Goal: Transaction & Acquisition: Book appointment/travel/reservation

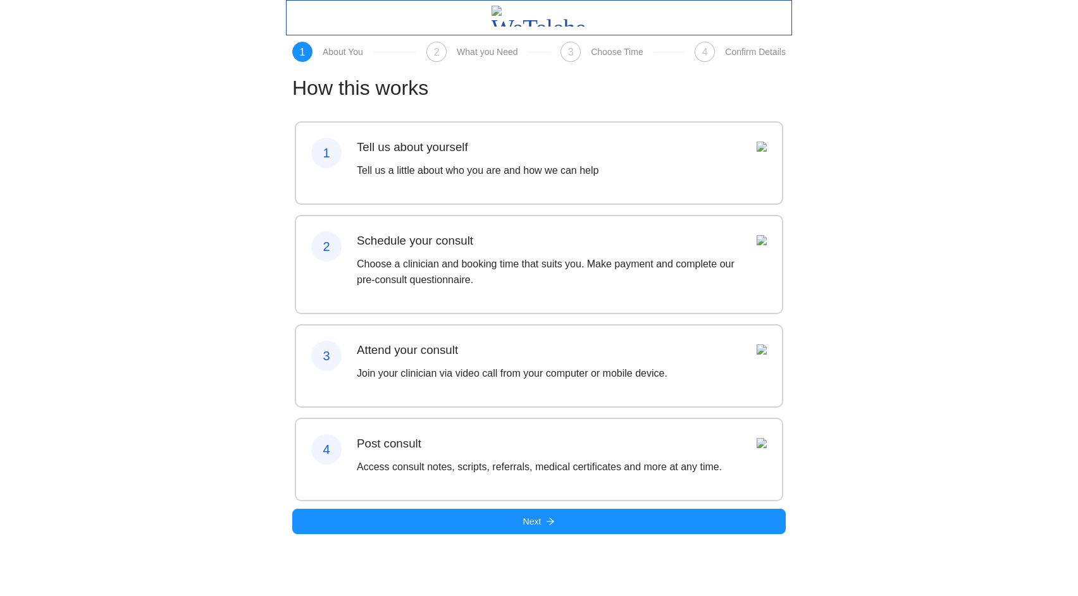
click at [513, 545] on div "How this works 1 Tell us about yourself Tell us a little about who you are and …" at bounding box center [539, 303] width 506 height 483
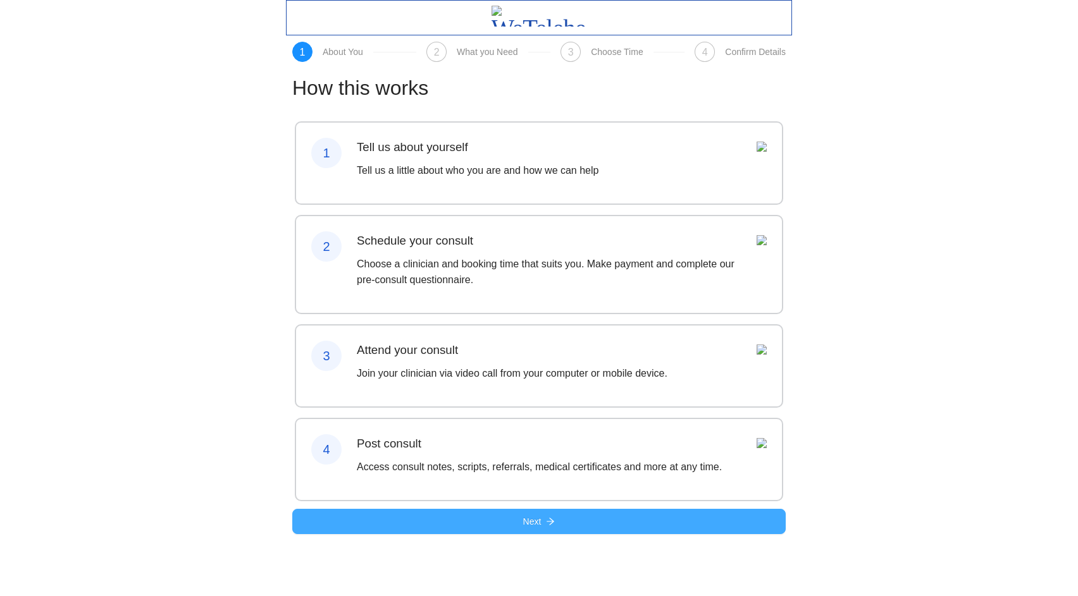
click at [520, 534] on button "Next" at bounding box center [538, 521] width 493 height 25
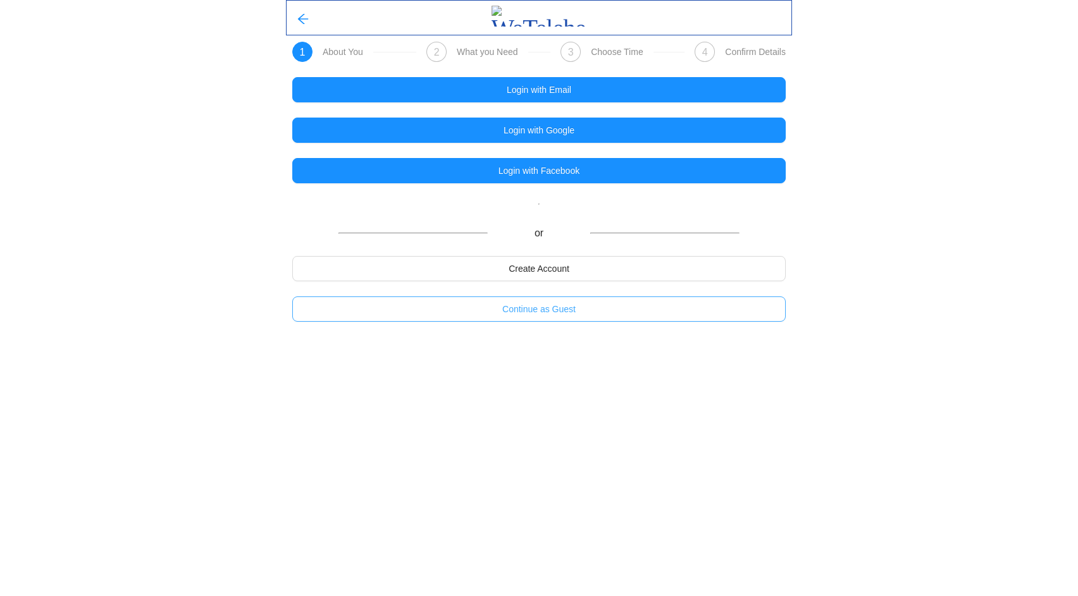
click at [521, 312] on span "Continue as Guest" at bounding box center [538, 309] width 73 height 14
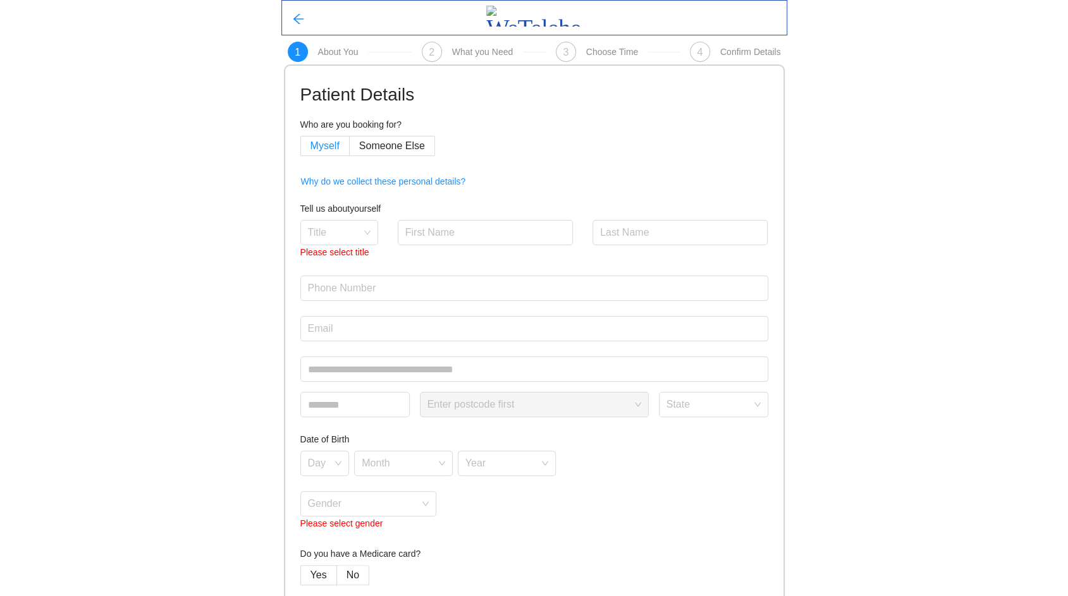
click at [316, 144] on span "Myself" at bounding box center [325, 145] width 29 height 11
click at [350, 233] on input "search" at bounding box center [335, 230] width 54 height 19
click at [336, 357] on div "Dr" at bounding box center [338, 362] width 63 height 14
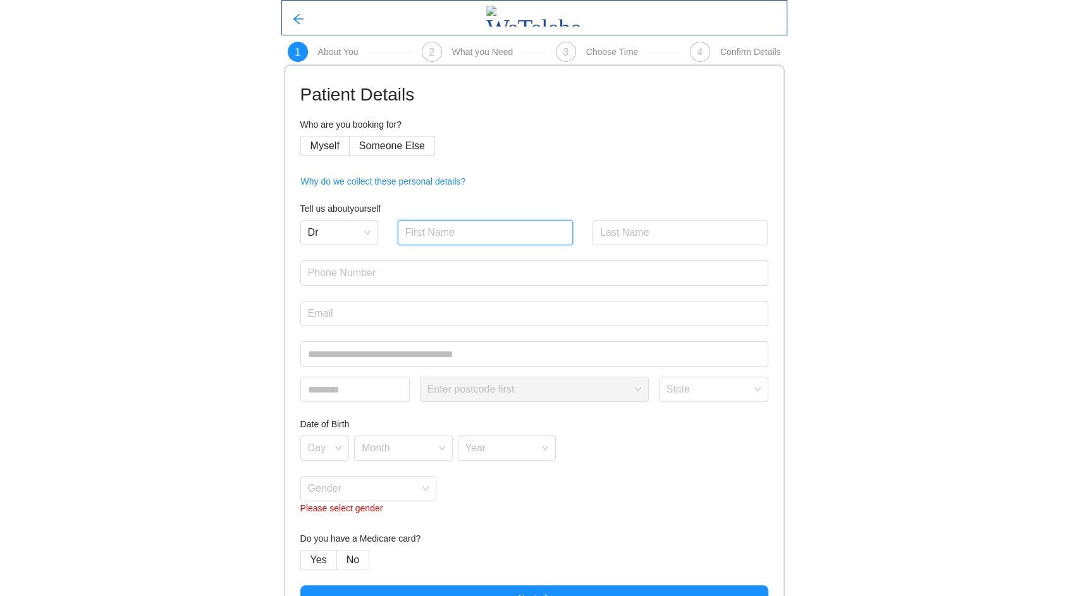
click at [453, 222] on input "text" at bounding box center [486, 232] width 176 height 25
type input "Testie"
type input "Patient"
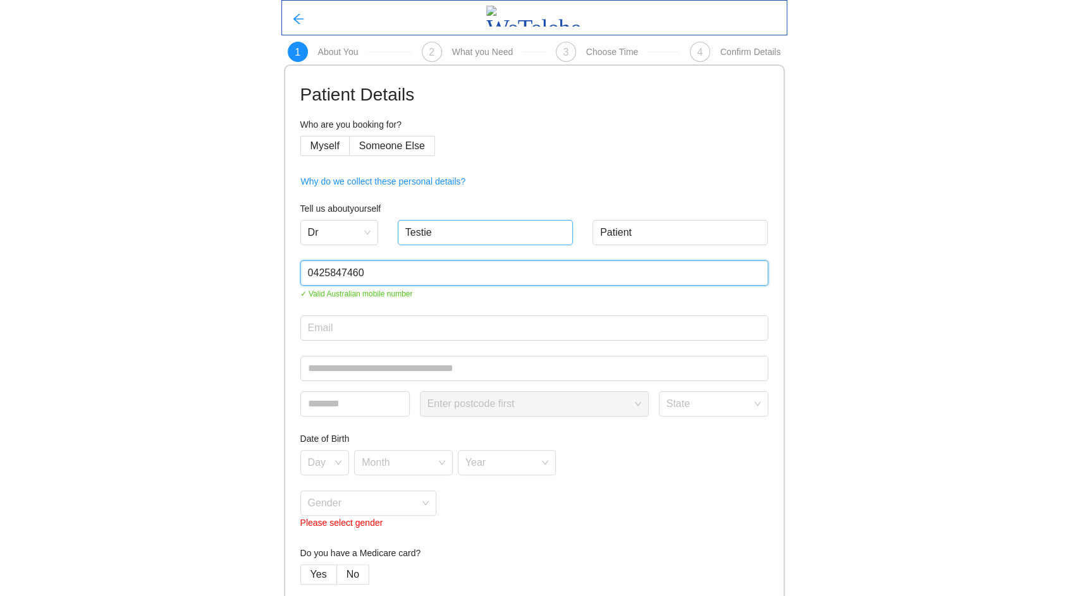
type input "0425847460"
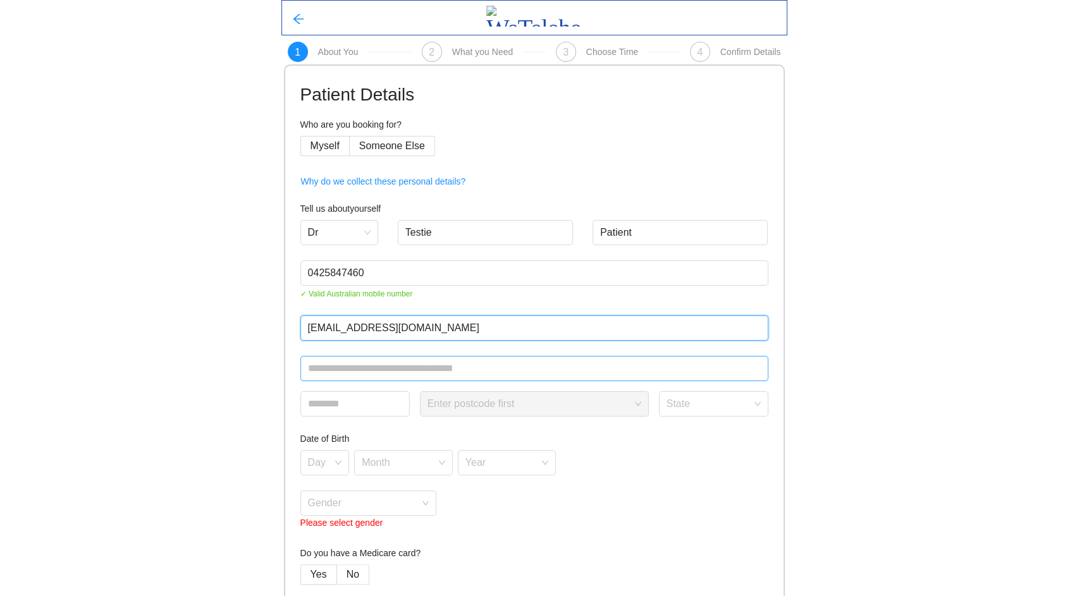
type input "[EMAIL_ADDRESS][DOMAIN_NAME]"
click at [320, 372] on input "text" at bounding box center [534, 368] width 468 height 25
click at [330, 366] on input "text" at bounding box center [534, 368] width 468 height 25
type input "**********"
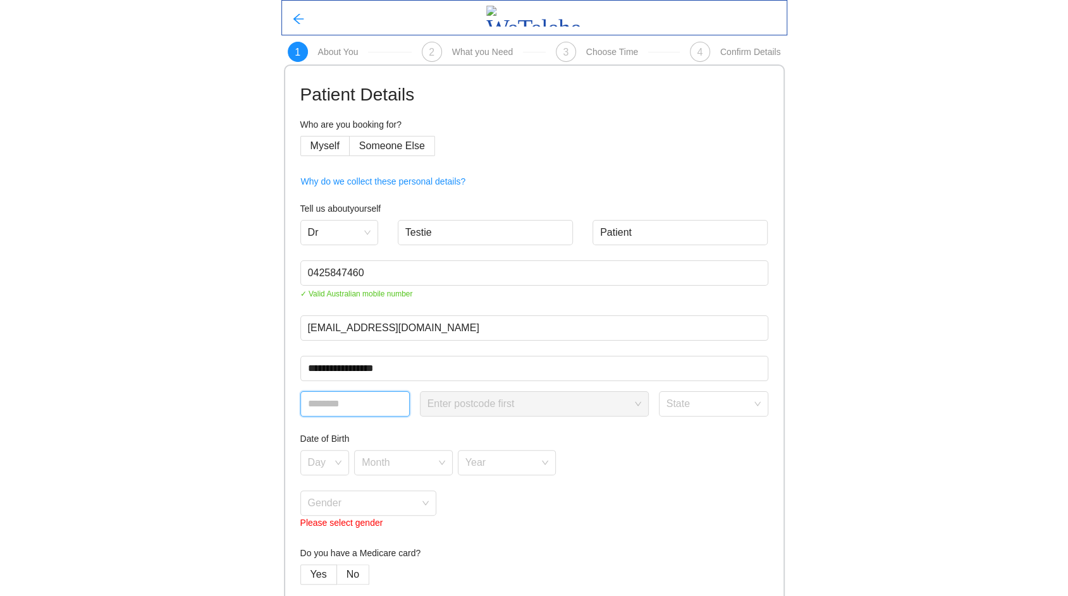
type input "****"
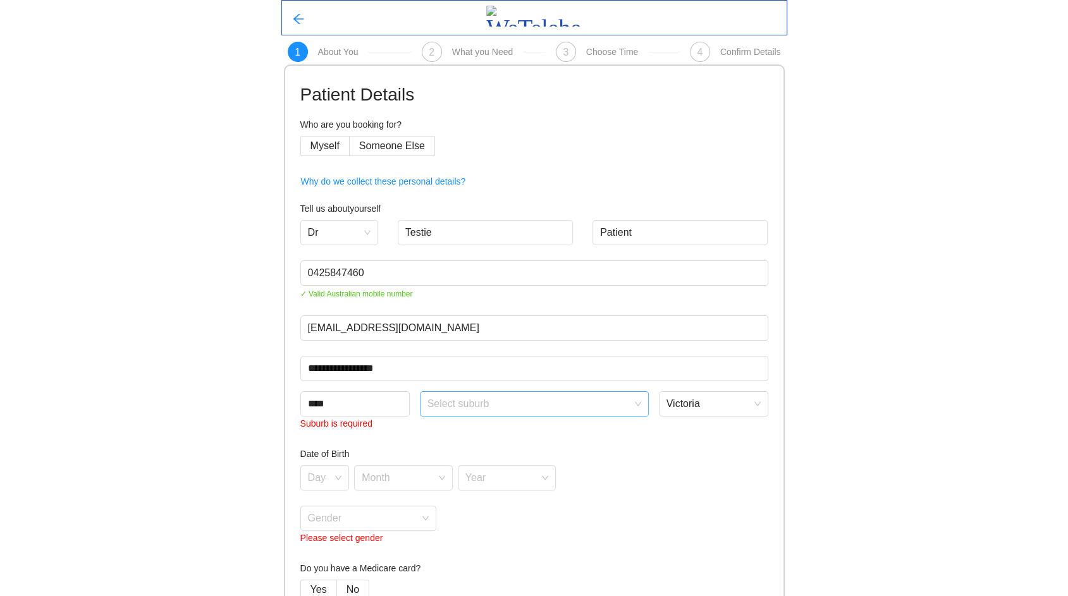
click at [469, 406] on input "search" at bounding box center [530, 401] width 205 height 19
click at [449, 454] on div "Essendon" at bounding box center [534, 452] width 214 height 14
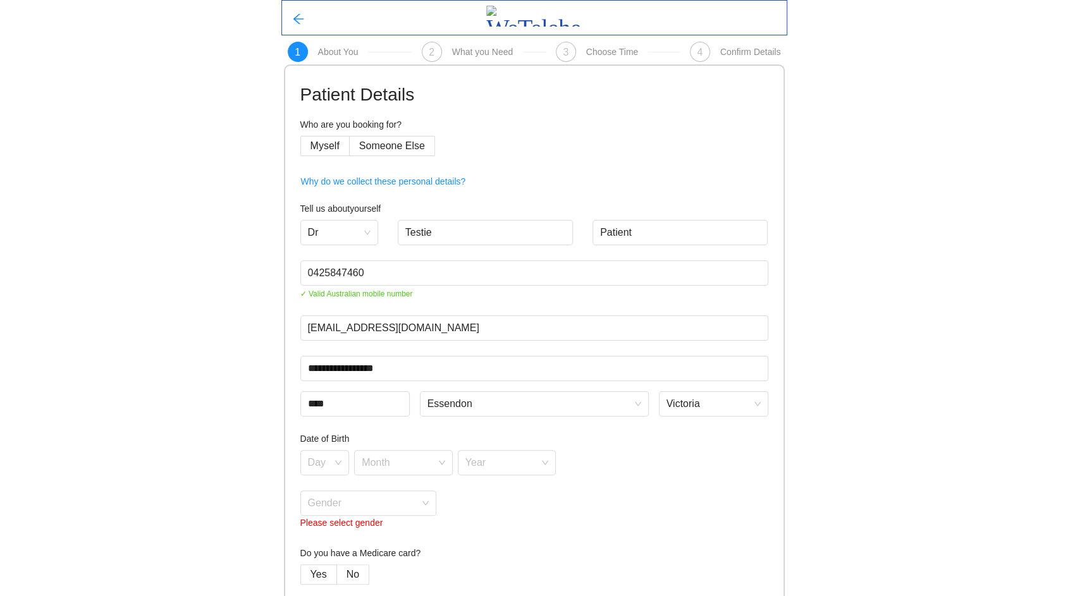
click at [753, 467] on div "Day Month Year" at bounding box center [534, 462] width 468 height 25
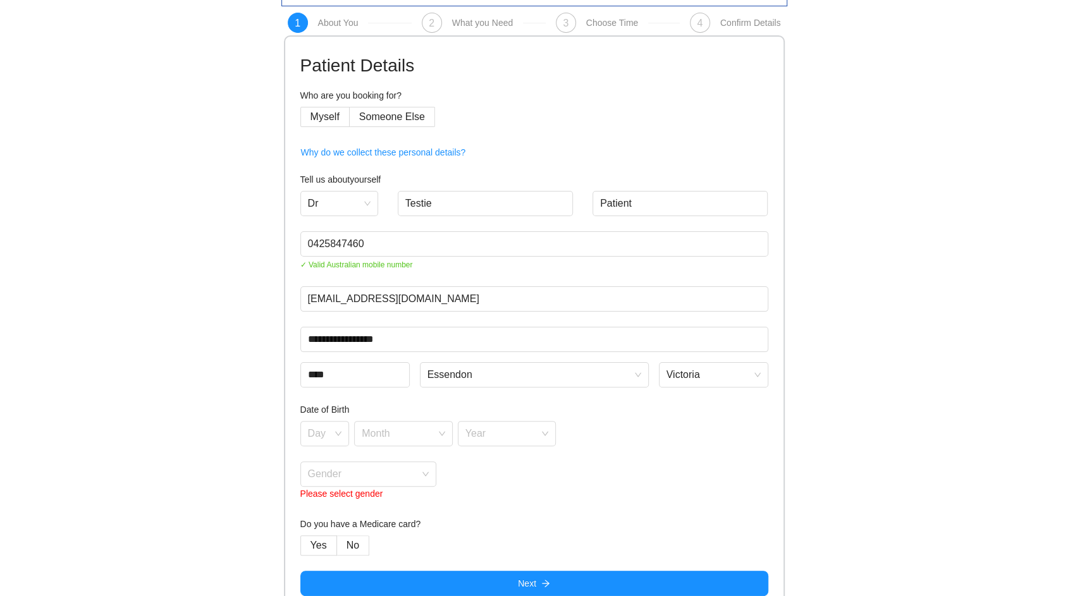
scroll to position [46, 0]
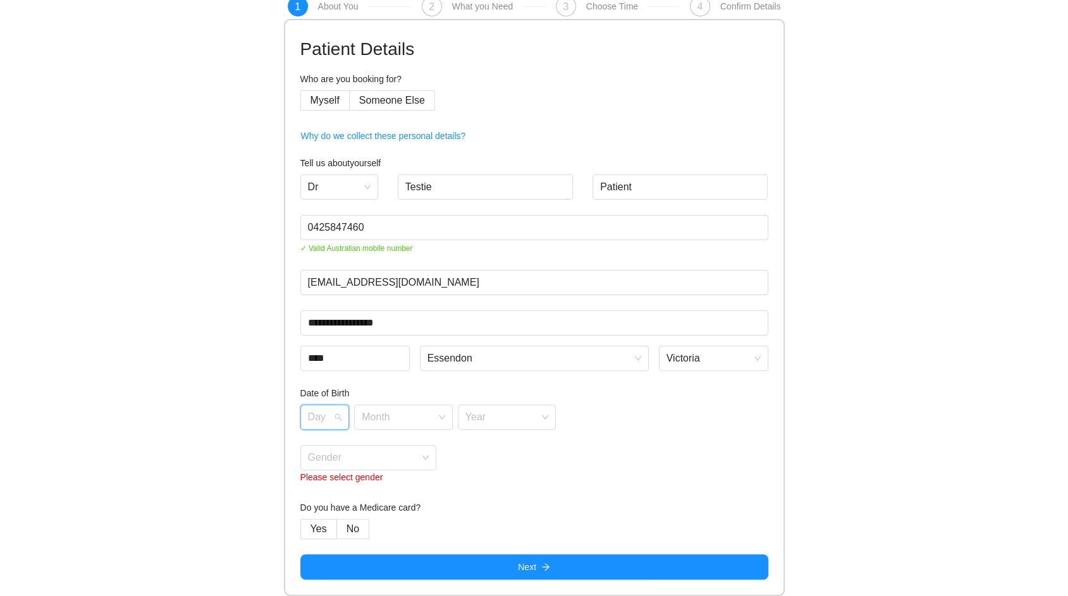
click at [325, 416] on input "search" at bounding box center [320, 414] width 25 height 19
click at [308, 368] on div "7" at bounding box center [324, 369] width 34 height 14
drag, startPoint x: 386, startPoint y: 414, endPoint x: 392, endPoint y: 423, distance: 10.0
click at [386, 415] on input "search" at bounding box center [399, 414] width 75 height 19
click at [376, 345] on div "June" at bounding box center [402, 349] width 83 height 14
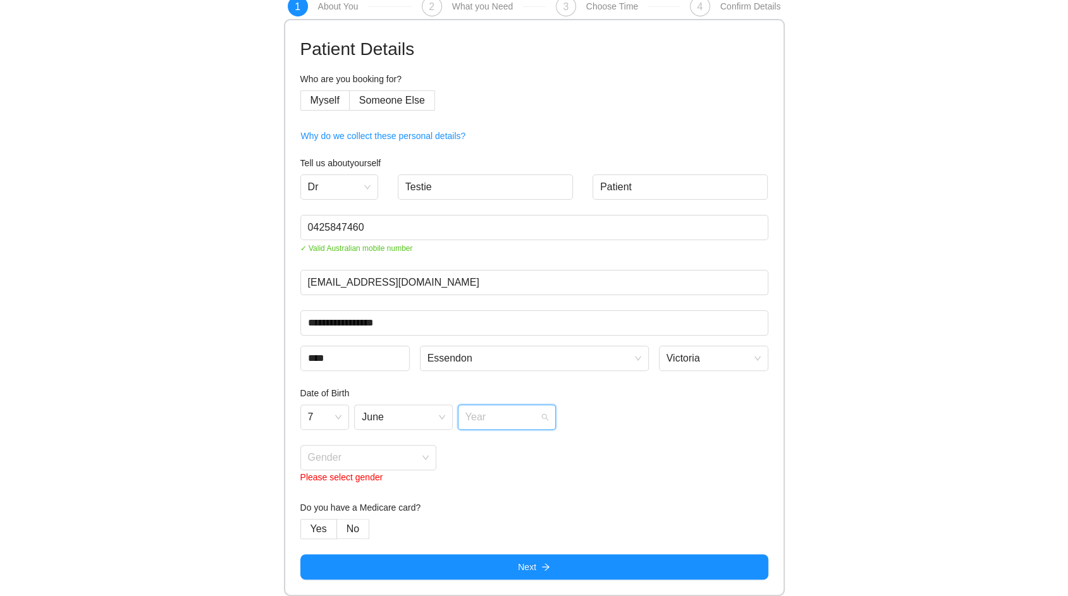
click at [493, 414] on input "search" at bounding box center [503, 414] width 75 height 19
type input "****"
click at [685, 463] on div "Gender Please select gender" at bounding box center [534, 465] width 468 height 40
click at [417, 465] on input "search" at bounding box center [364, 455] width 113 height 19
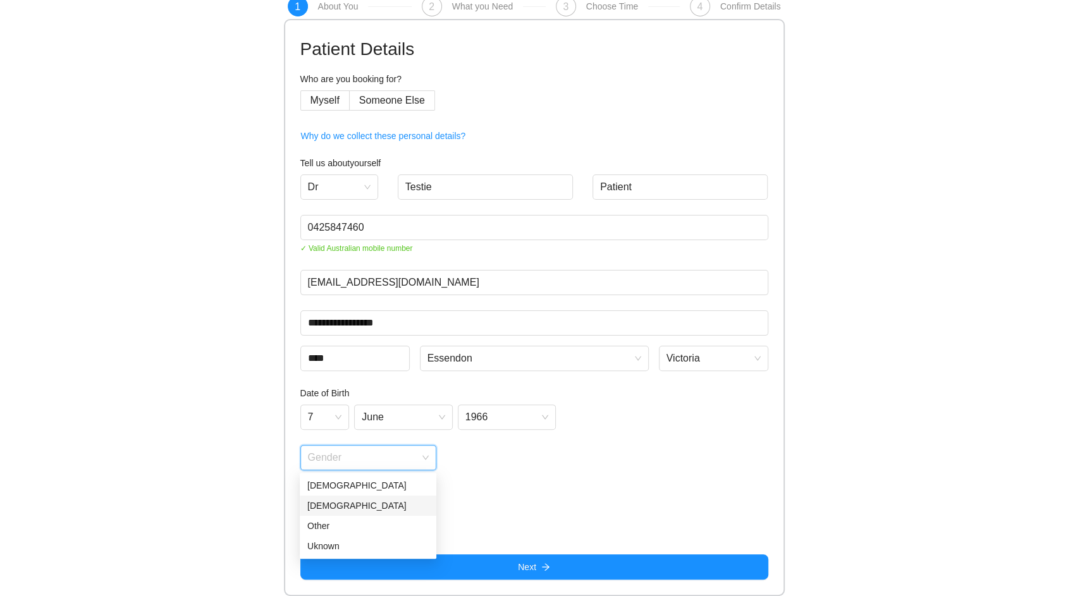
click at [347, 510] on div "[DEMOGRAPHIC_DATA]" at bounding box center [367, 506] width 121 height 14
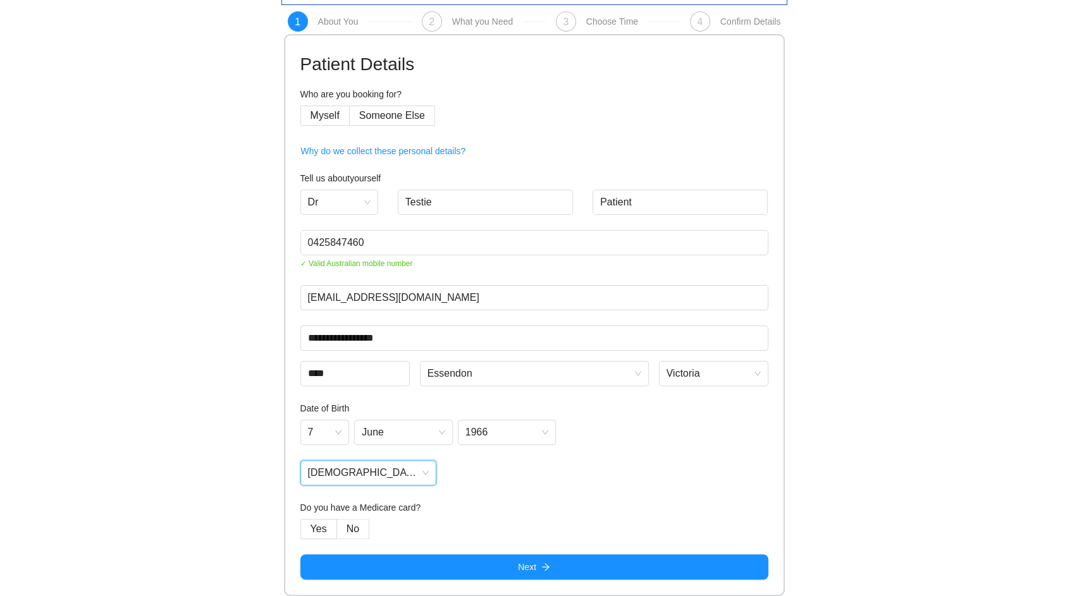
scroll to position [30, 0]
click at [354, 522] on label "No" at bounding box center [353, 529] width 32 height 20
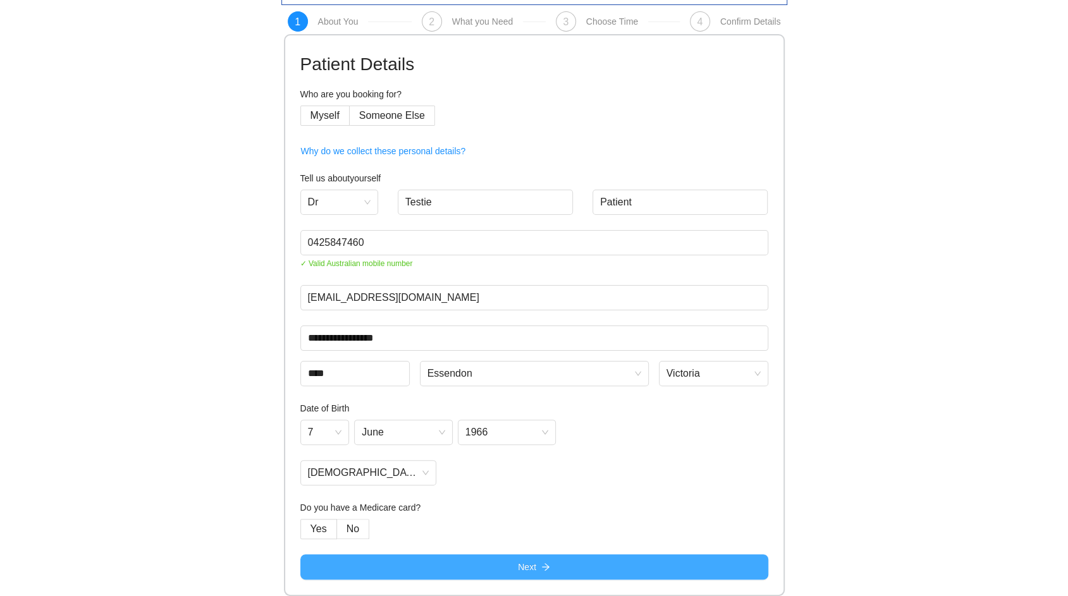
click at [488, 572] on button "Next" at bounding box center [534, 567] width 468 height 25
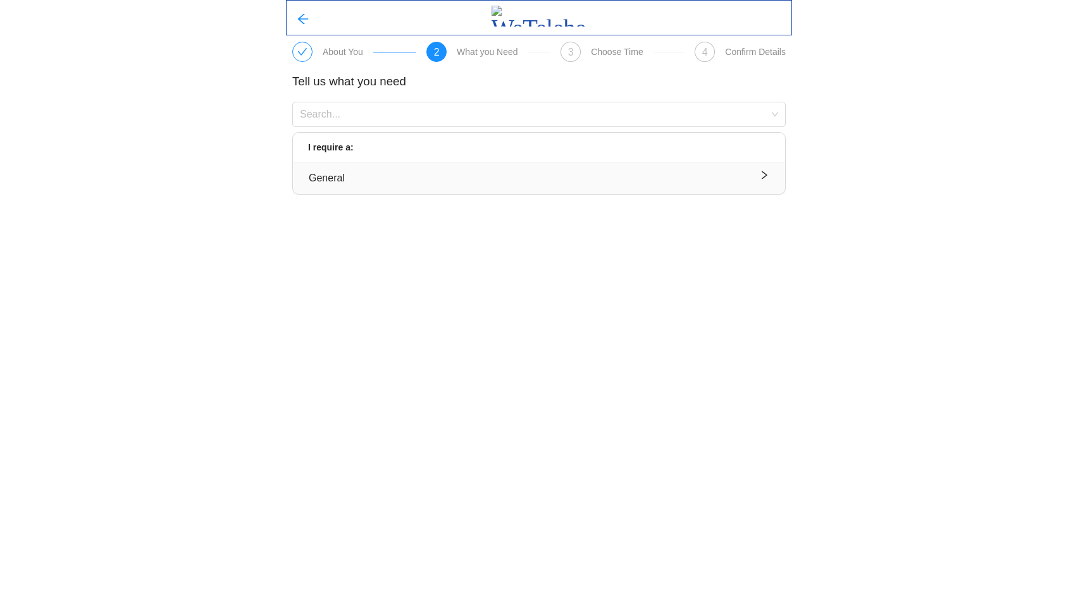
click at [355, 168] on button "General" at bounding box center [539, 179] width 492 height 32
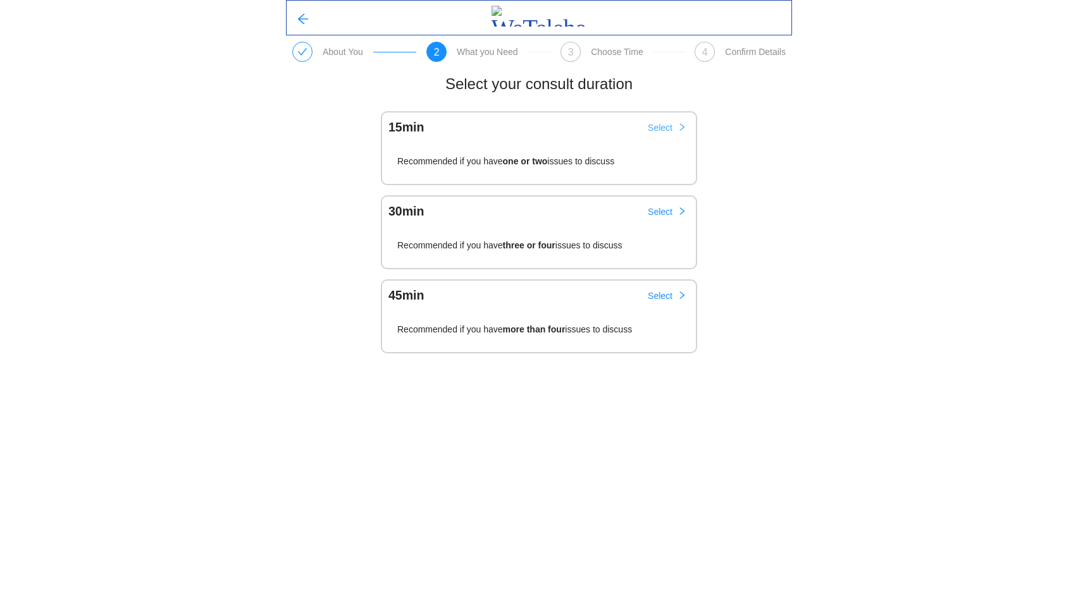
click at [664, 125] on span "Select" at bounding box center [660, 128] width 25 height 14
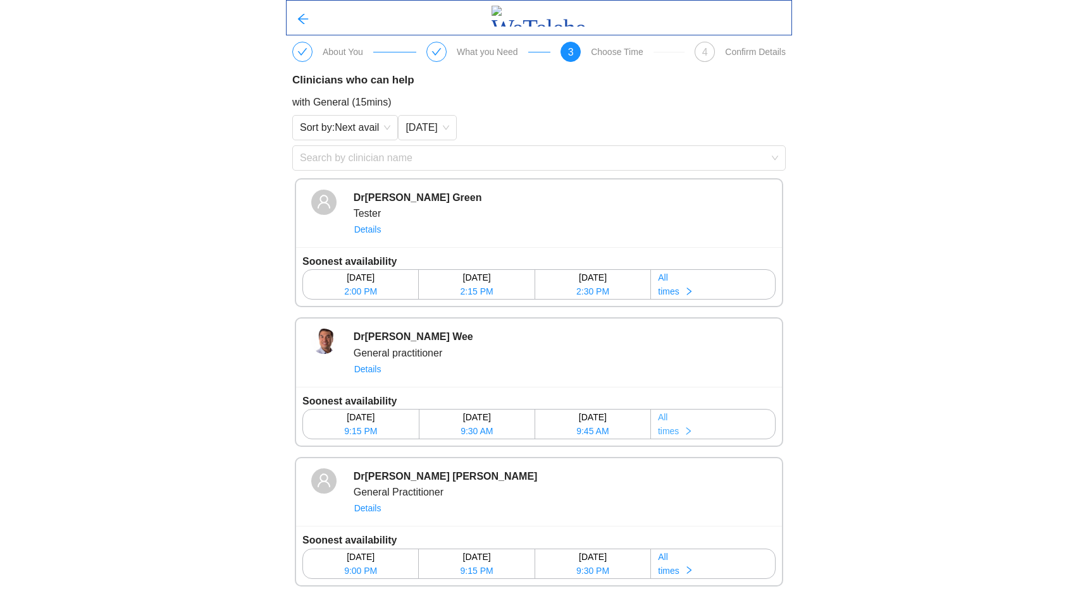
click at [675, 430] on span "times" at bounding box center [668, 431] width 21 height 14
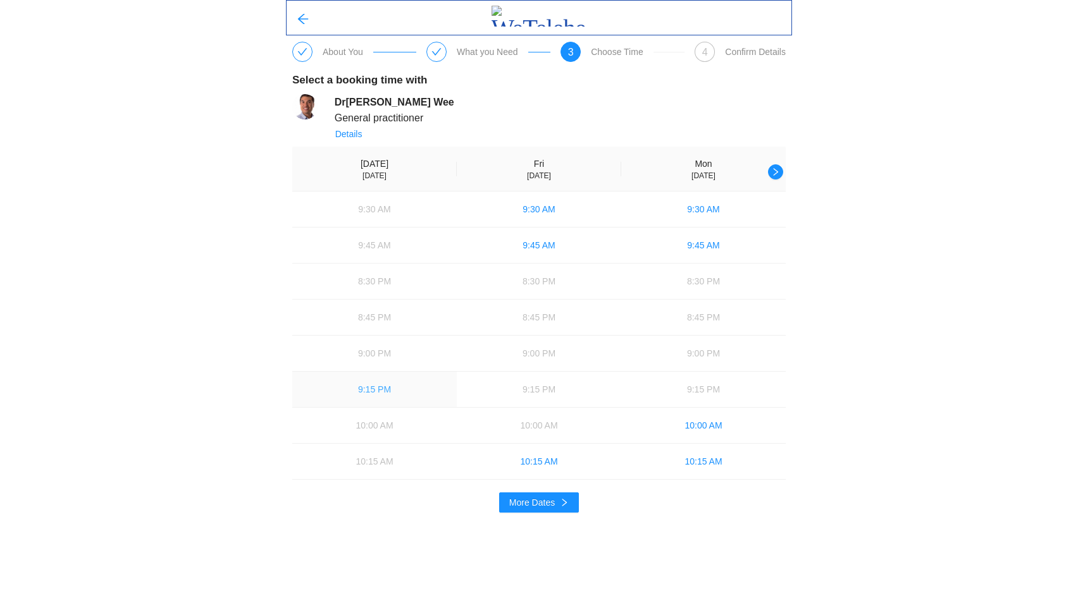
click at [385, 386] on span "9:15 PM" at bounding box center [374, 390] width 33 height 14
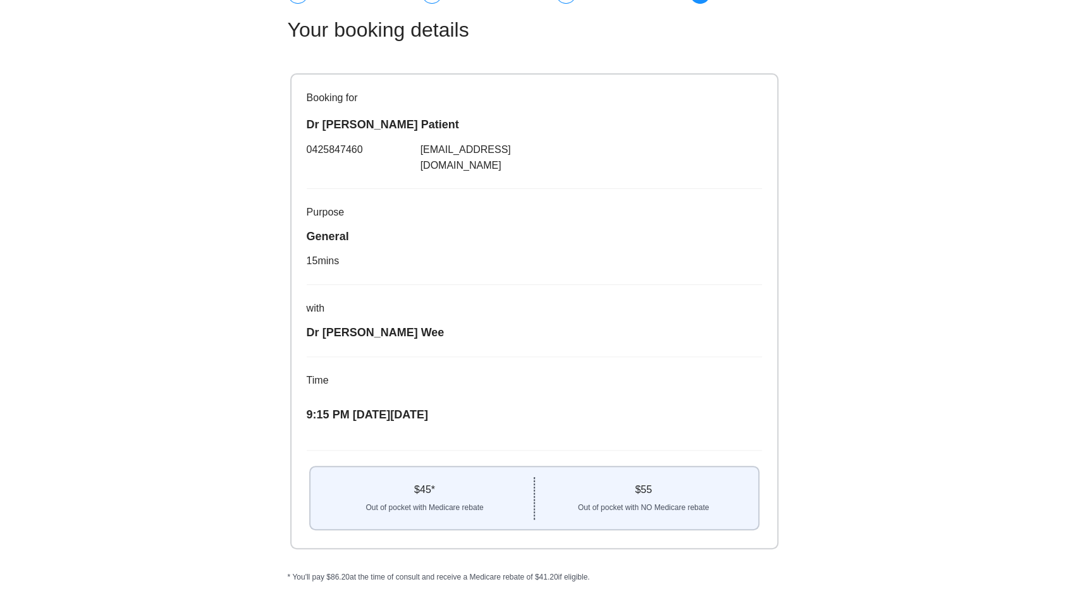
scroll to position [79, 0]
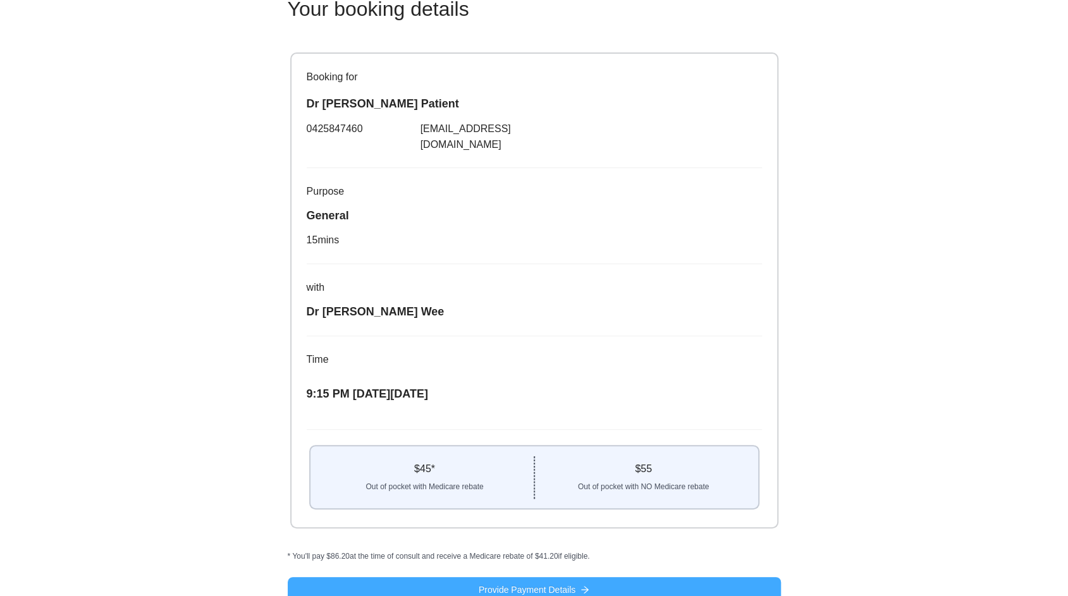
click at [633, 578] on button "Provide Payment Details" at bounding box center [534, 590] width 493 height 25
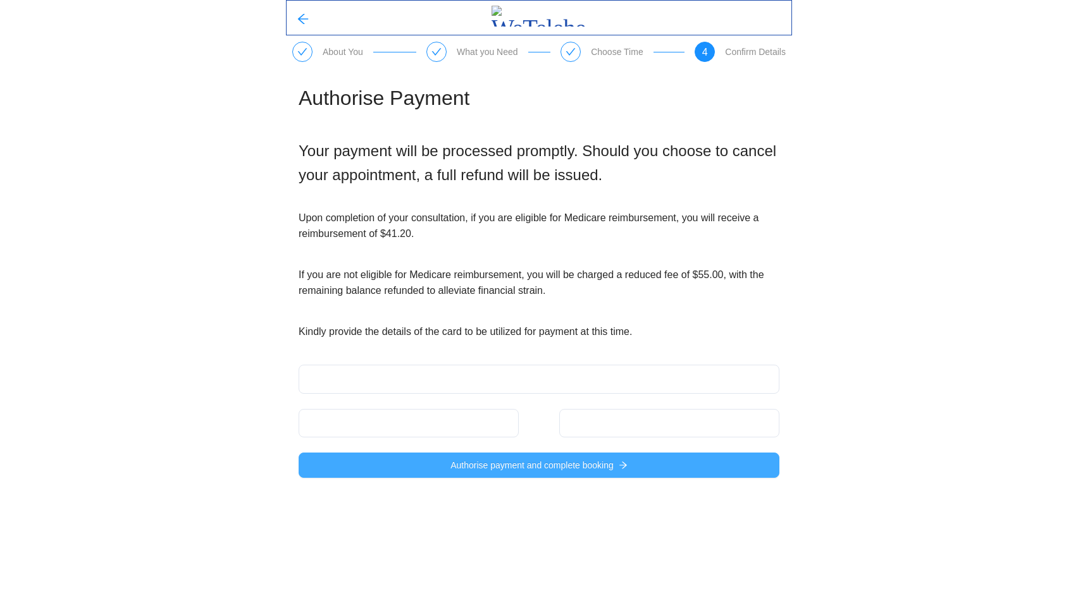
click at [550, 469] on span "Authorise payment and complete booking" at bounding box center [531, 466] width 163 height 14
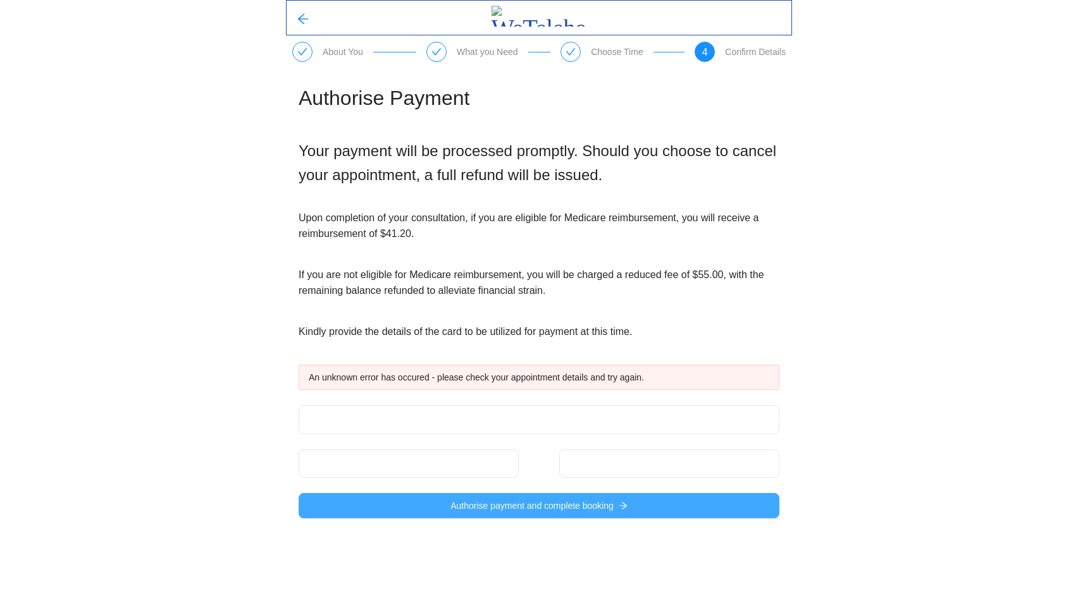
click at [405, 508] on button "Authorise payment and complete booking" at bounding box center [539, 505] width 481 height 25
click at [530, 508] on span "Authorise payment and complete booking" at bounding box center [531, 506] width 163 height 14
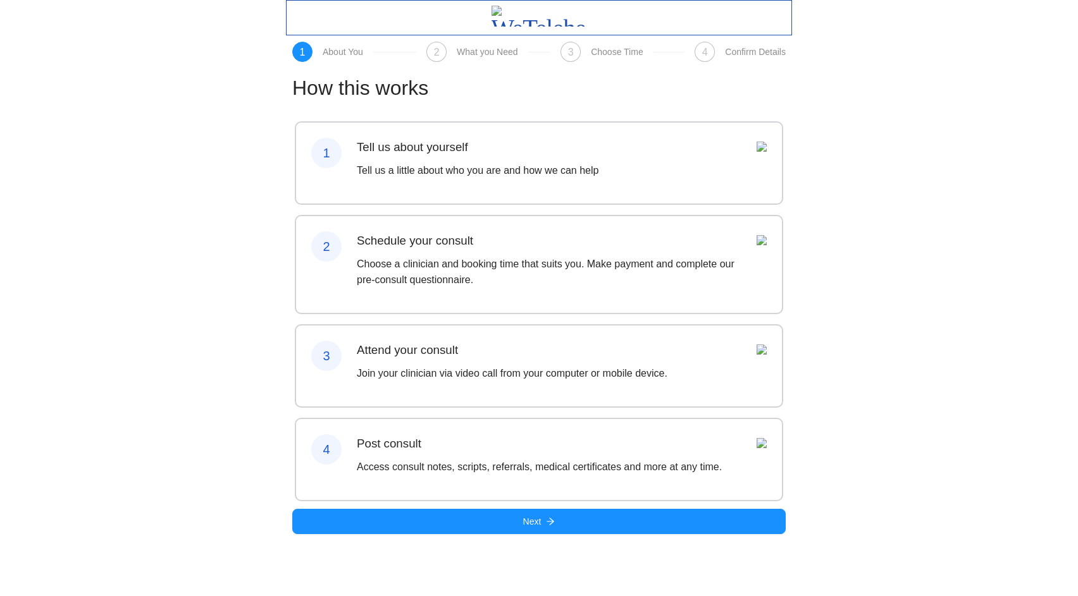
click at [466, 545] on div "How this works 1 Tell us about yourself Tell us a little about who you are and …" at bounding box center [539, 303] width 506 height 483
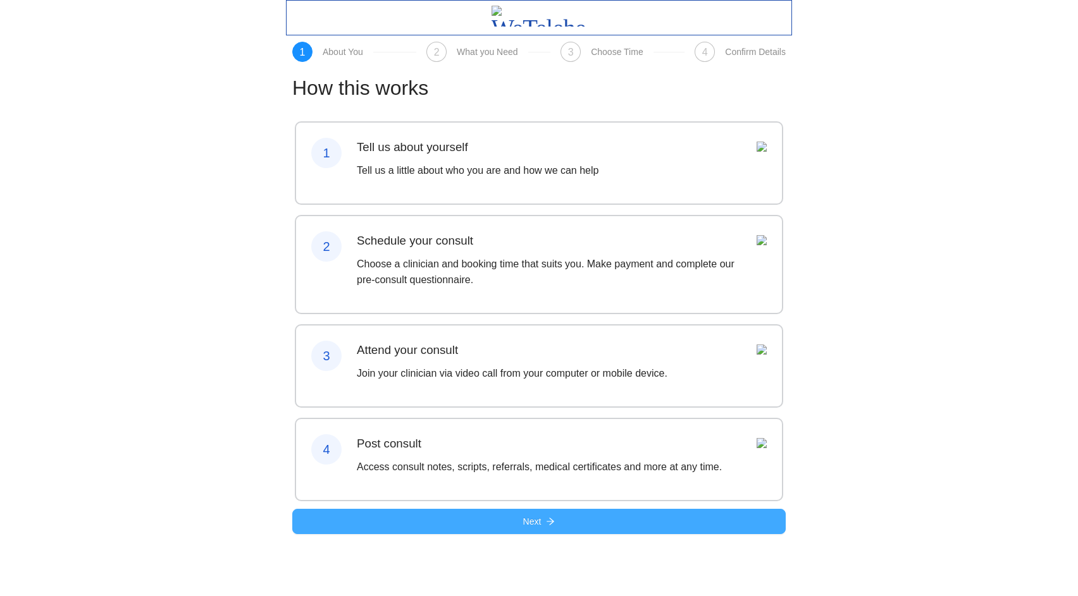
click at [462, 534] on button "Next" at bounding box center [538, 521] width 493 height 25
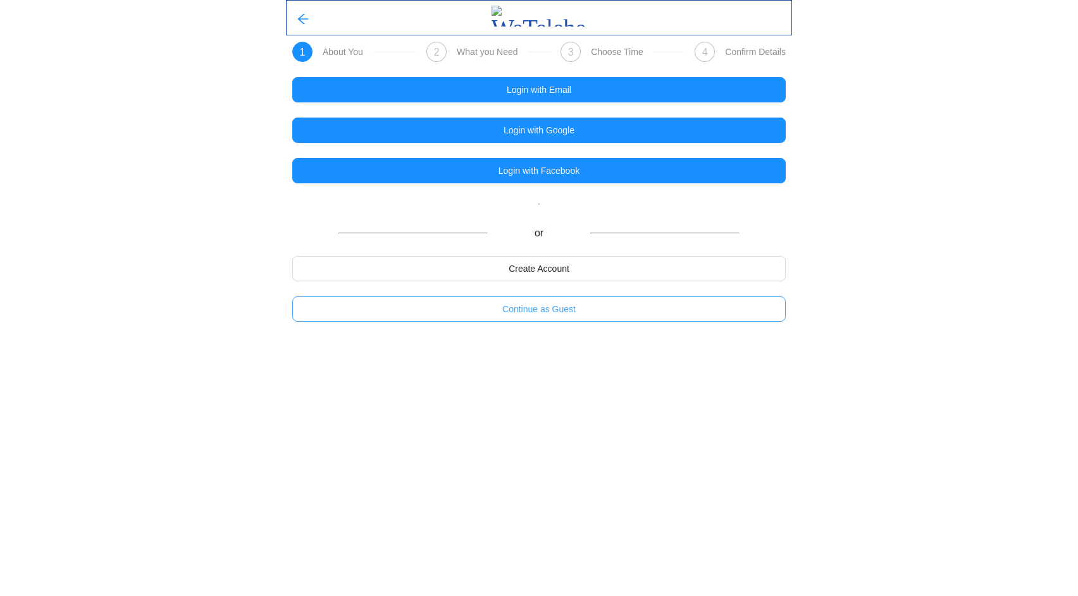
click at [480, 307] on button "Continue as Guest" at bounding box center [538, 309] width 493 height 25
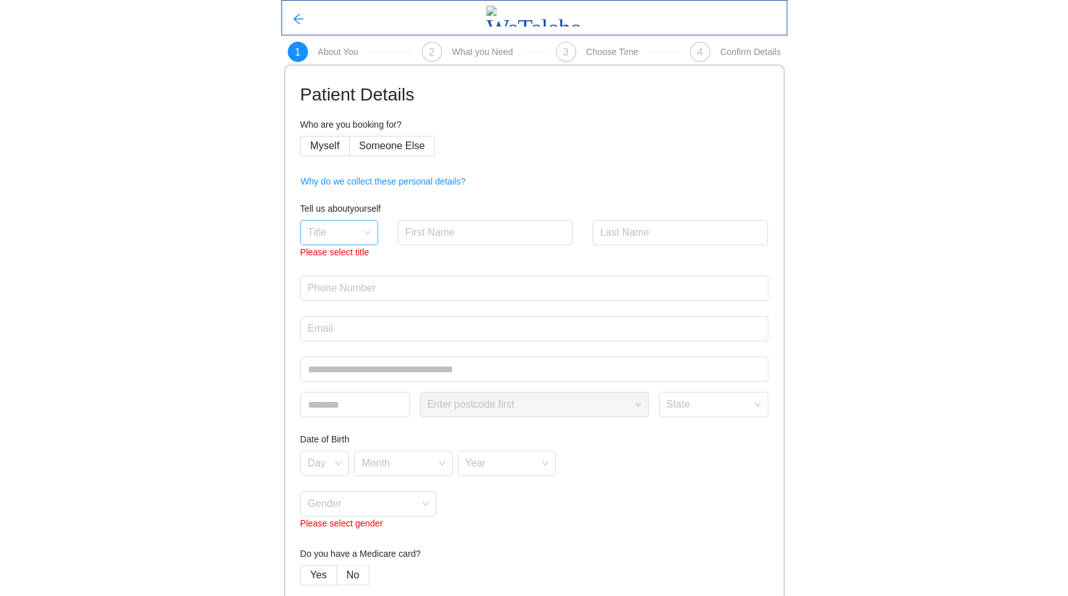
click at [350, 233] on input "search" at bounding box center [335, 230] width 54 height 19
click at [327, 357] on div "Dr" at bounding box center [338, 362] width 63 height 14
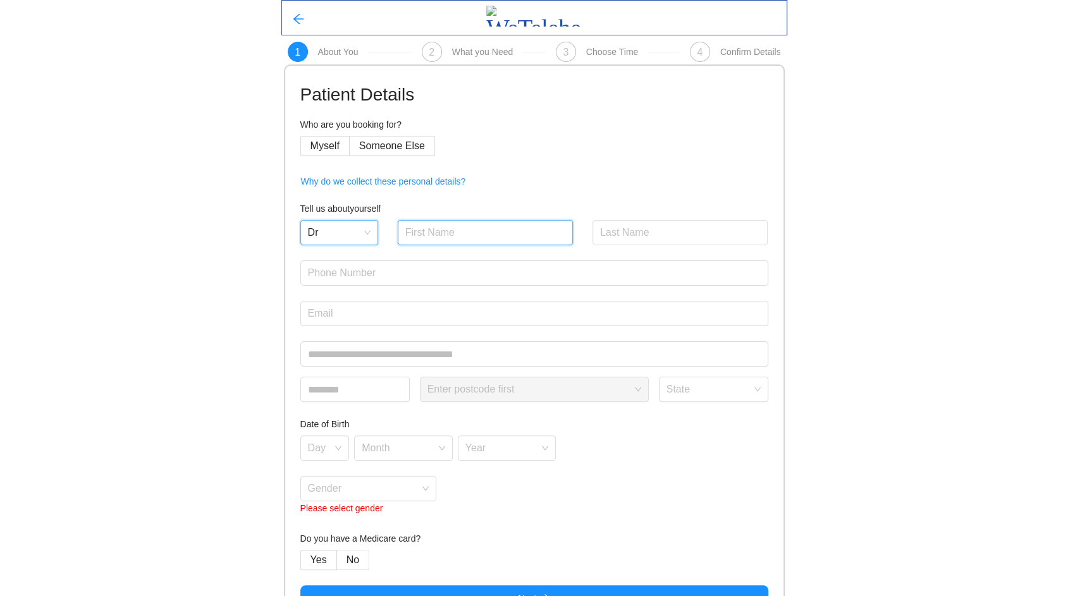
drag, startPoint x: 442, startPoint y: 231, endPoint x: 446, endPoint y: 237, distance: 7.7
click at [442, 230] on input "text" at bounding box center [486, 232] width 176 height 25
type input "Testie"
click at [645, 235] on input "text" at bounding box center [681, 232] width 176 height 25
type input "O"
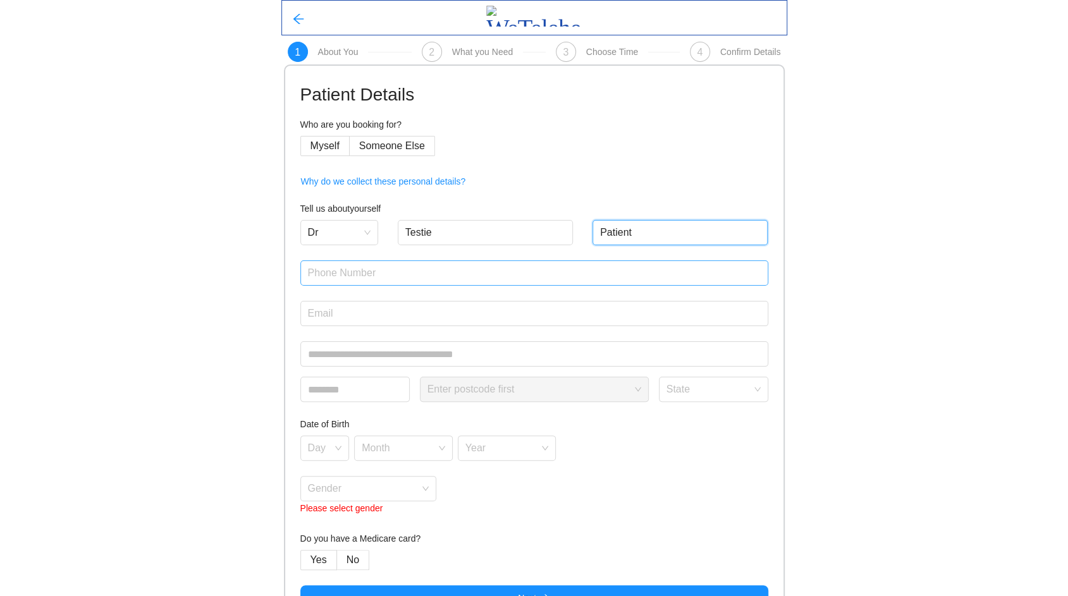
type input "Patient"
click at [465, 271] on input "text" at bounding box center [534, 273] width 468 height 25
type input "0425847460"
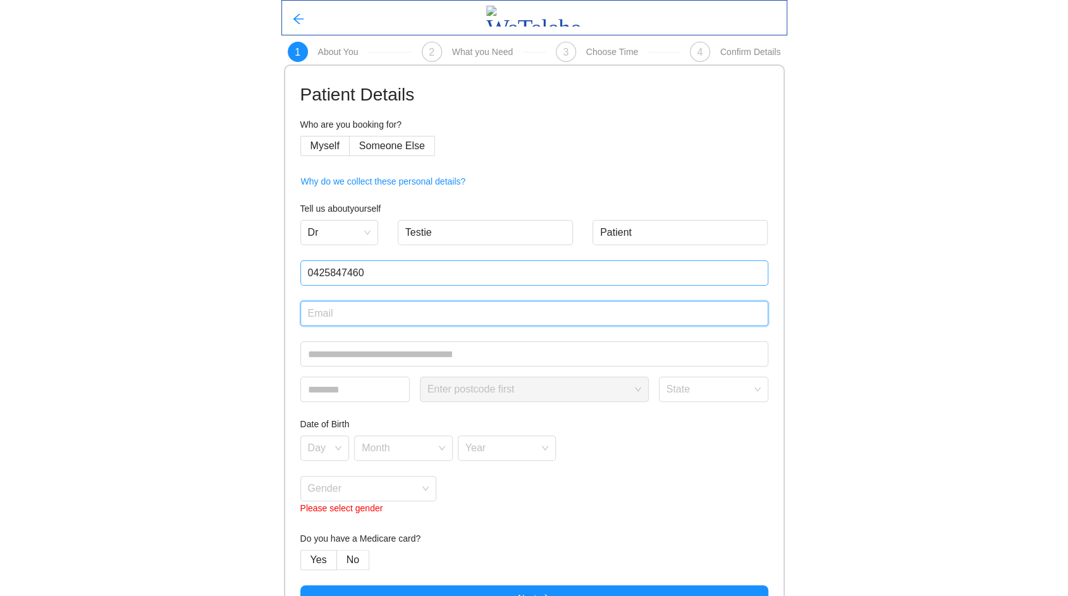
type input "[EMAIL_ADDRESS][DOMAIN_NAME]"
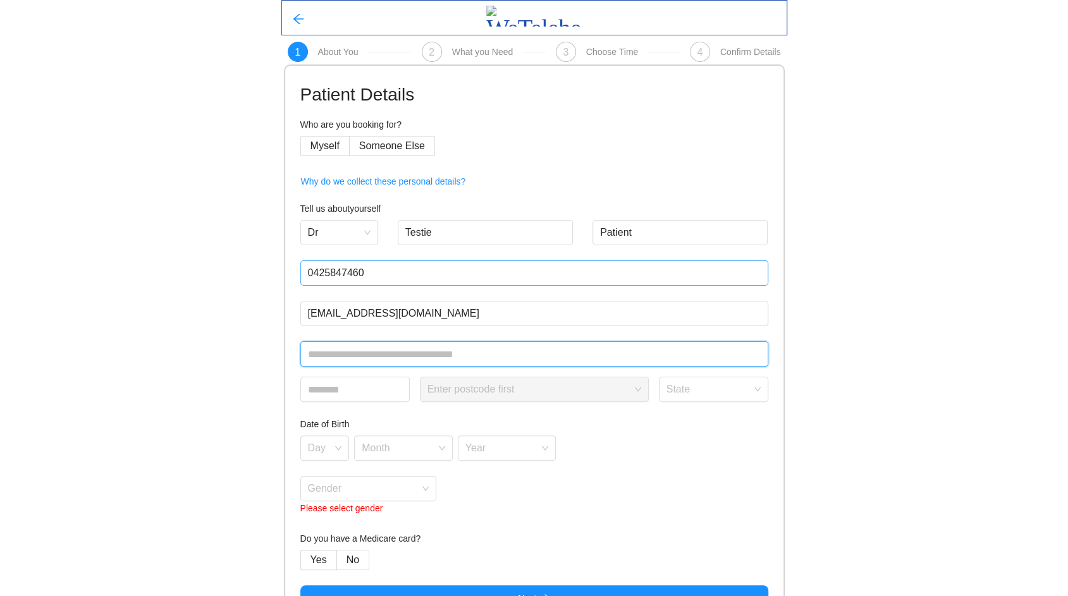
type input "**********"
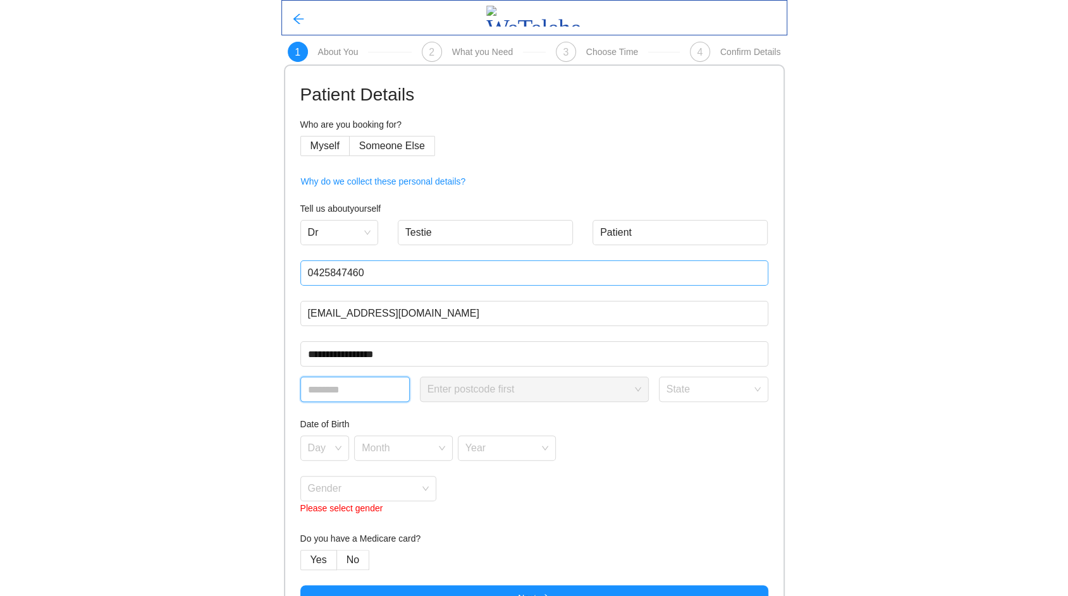
type input "****"
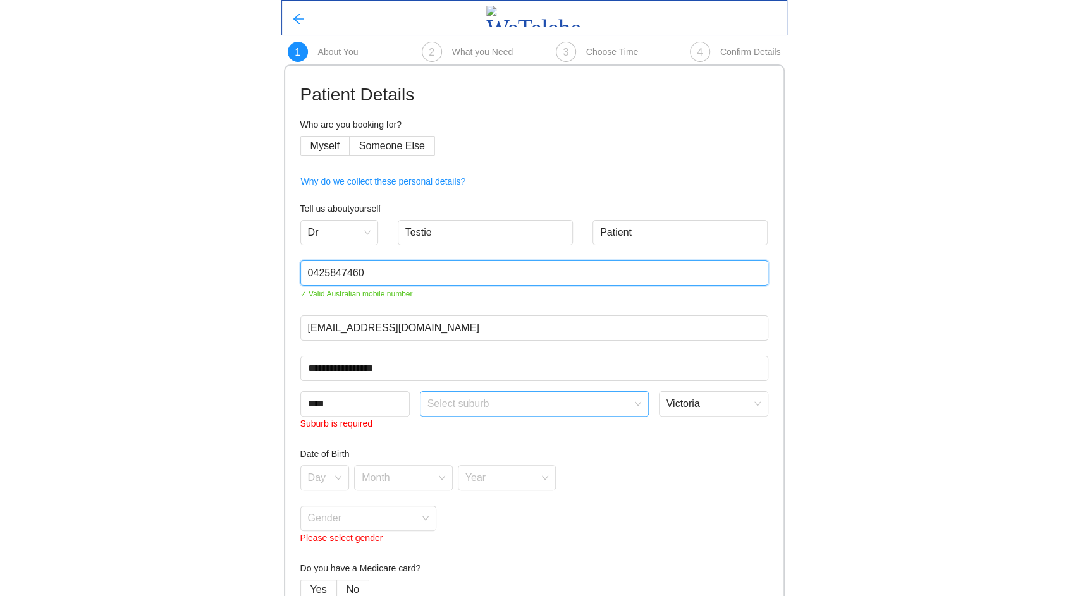
click at [495, 411] on span at bounding box center [530, 404] width 205 height 24
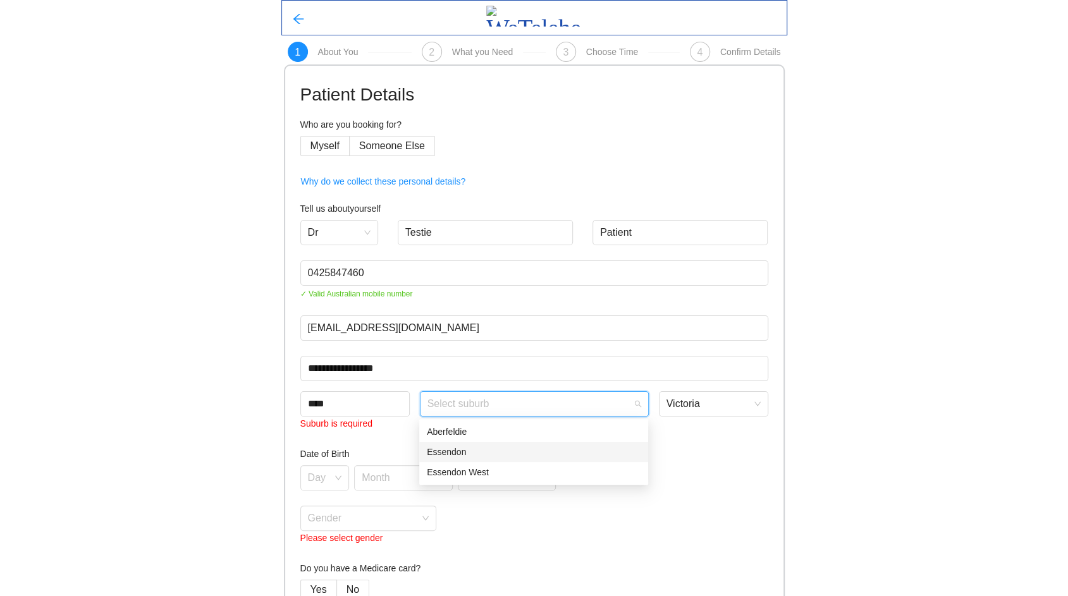
click at [496, 458] on div "Essendon" at bounding box center [534, 452] width 214 height 14
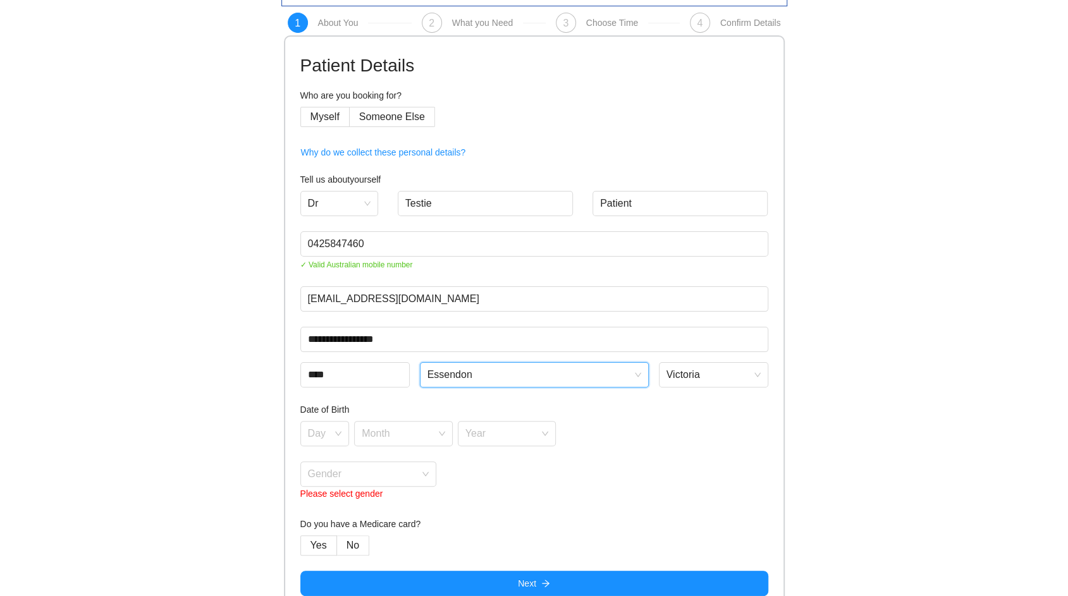
scroll to position [46, 0]
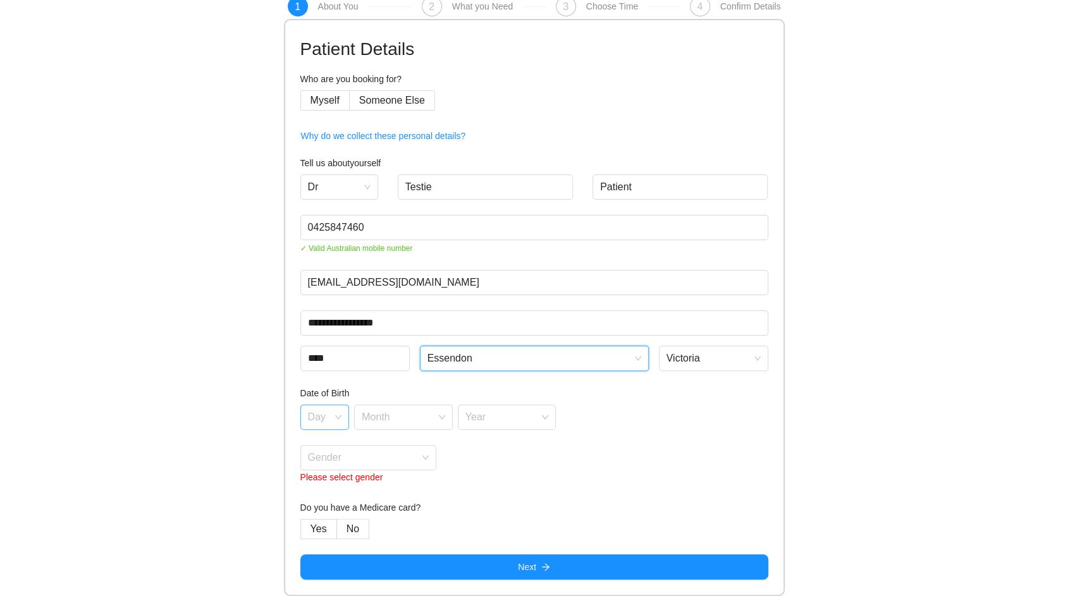
click at [337, 421] on div "Day" at bounding box center [324, 417] width 49 height 25
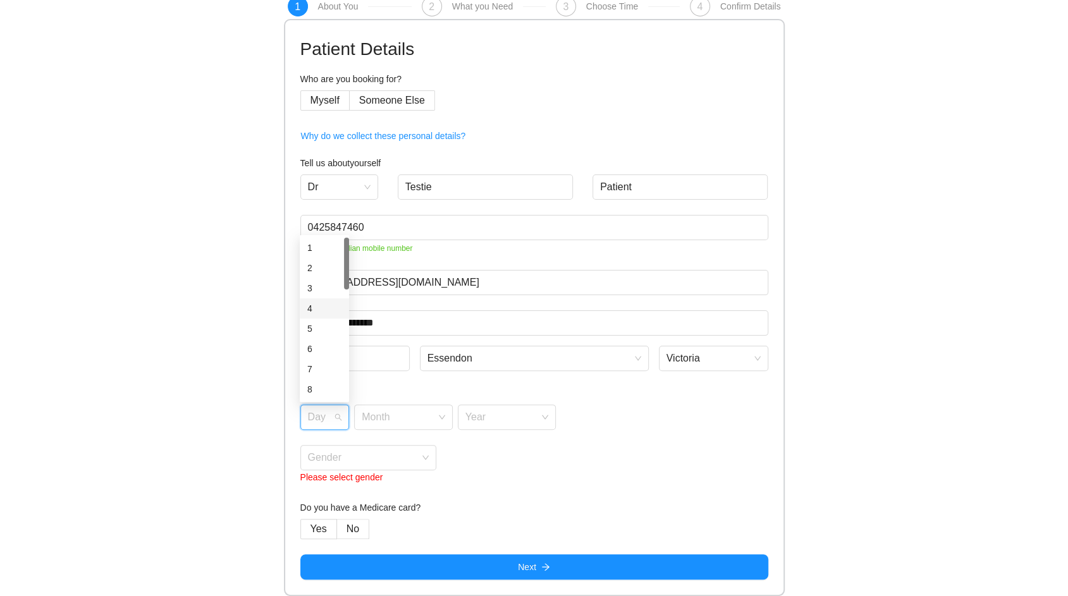
click at [314, 312] on div "4" at bounding box center [324, 309] width 34 height 14
click at [397, 419] on input "search" at bounding box center [399, 414] width 75 height 19
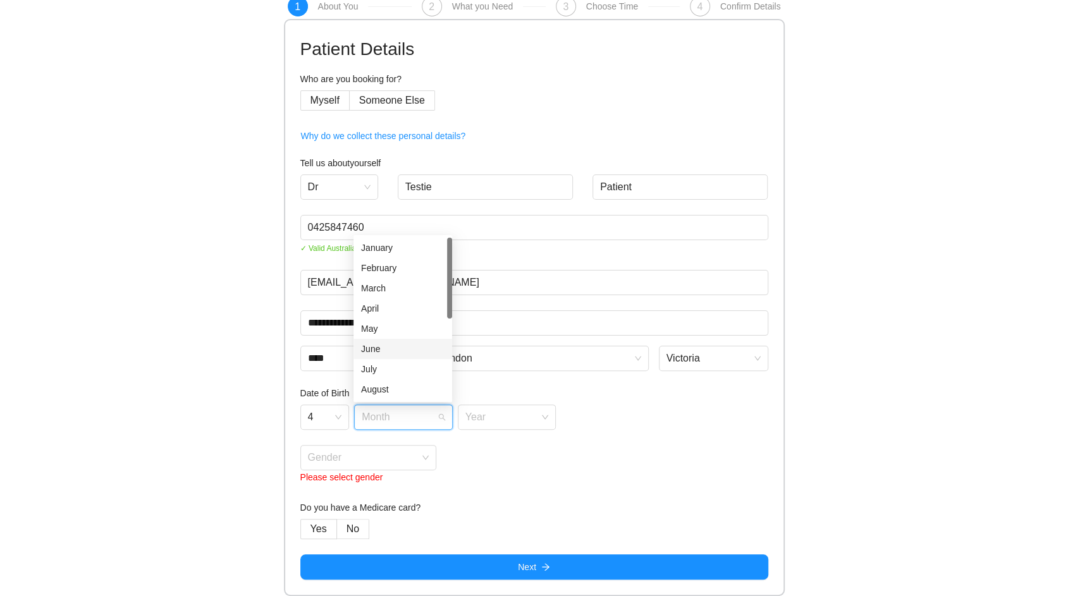
drag, startPoint x: 405, startPoint y: 346, endPoint x: 410, endPoint y: 339, distance: 8.6
click at [407, 341] on div "June" at bounding box center [403, 349] width 99 height 20
click at [501, 426] on span at bounding box center [503, 417] width 75 height 24
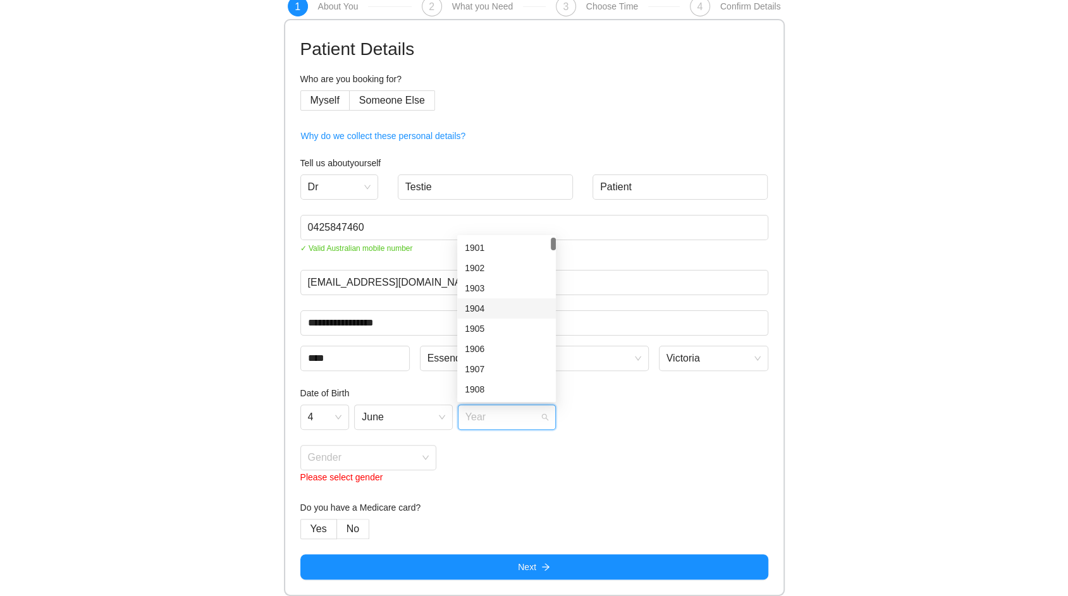
click at [492, 300] on div "1904" at bounding box center [506, 309] width 99 height 20
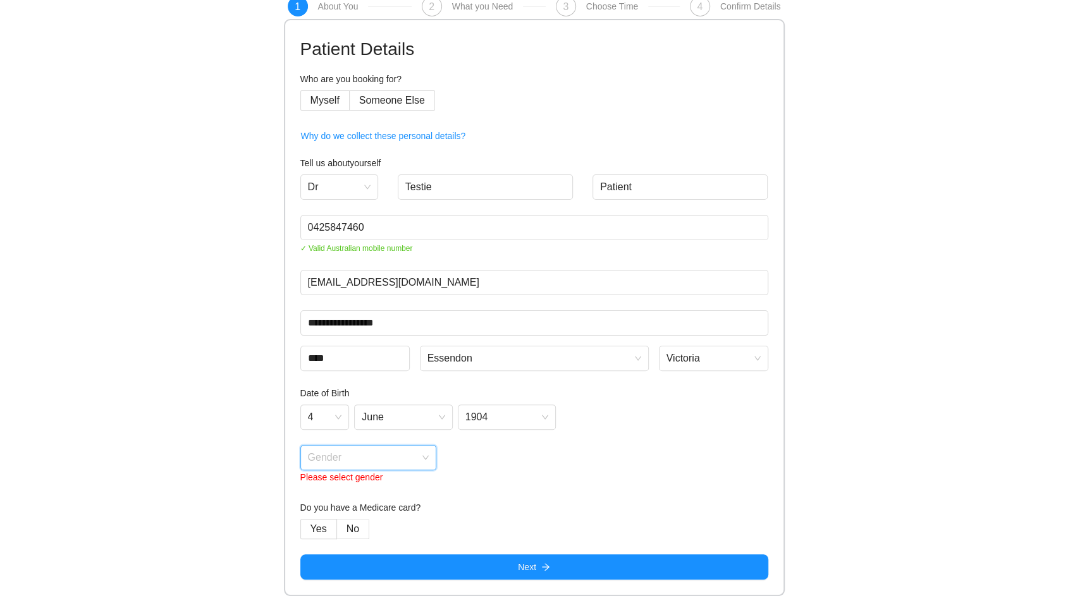
drag, startPoint x: 397, startPoint y: 460, endPoint x: 394, endPoint y: 466, distance: 7.1
click at [397, 458] on input "search" at bounding box center [364, 455] width 113 height 19
click at [348, 510] on div "[DEMOGRAPHIC_DATA]" at bounding box center [367, 506] width 121 height 14
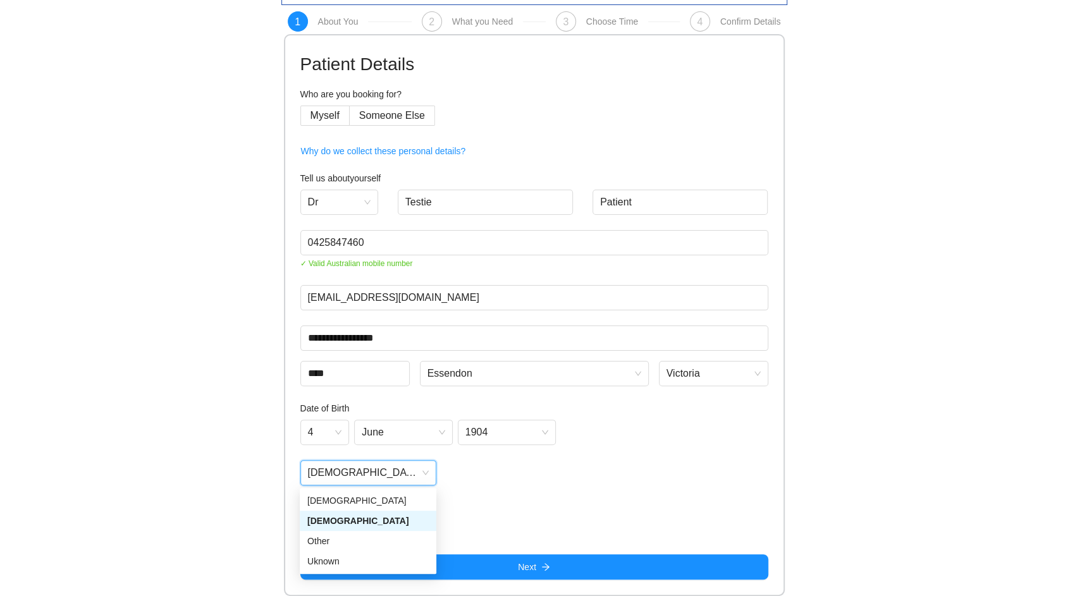
scroll to position [30, 0]
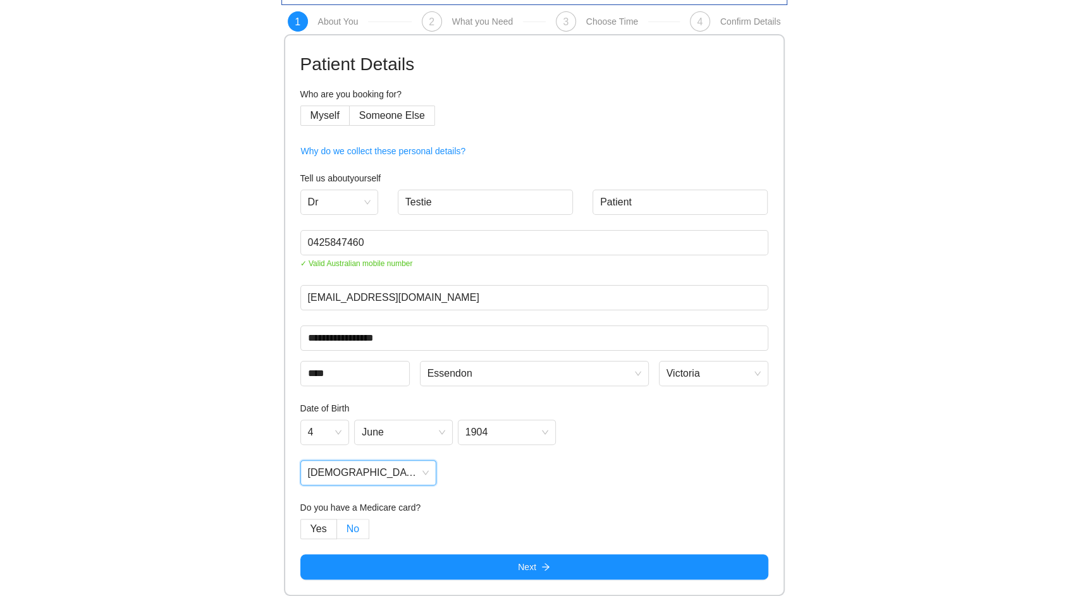
click at [350, 533] on span "No" at bounding box center [353, 529] width 13 height 11
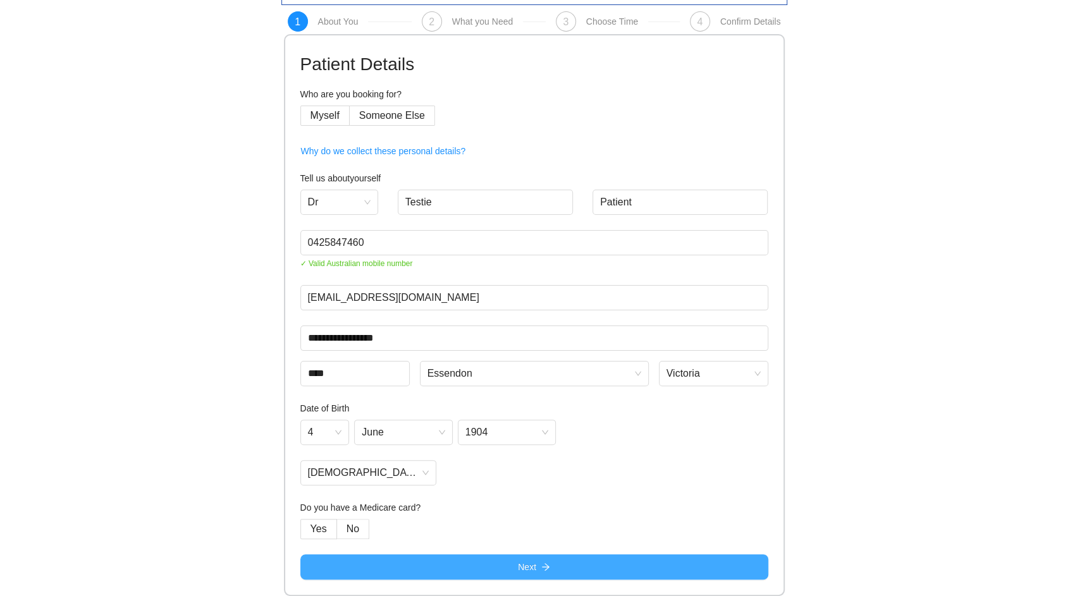
click at [476, 572] on button "Next" at bounding box center [534, 567] width 468 height 25
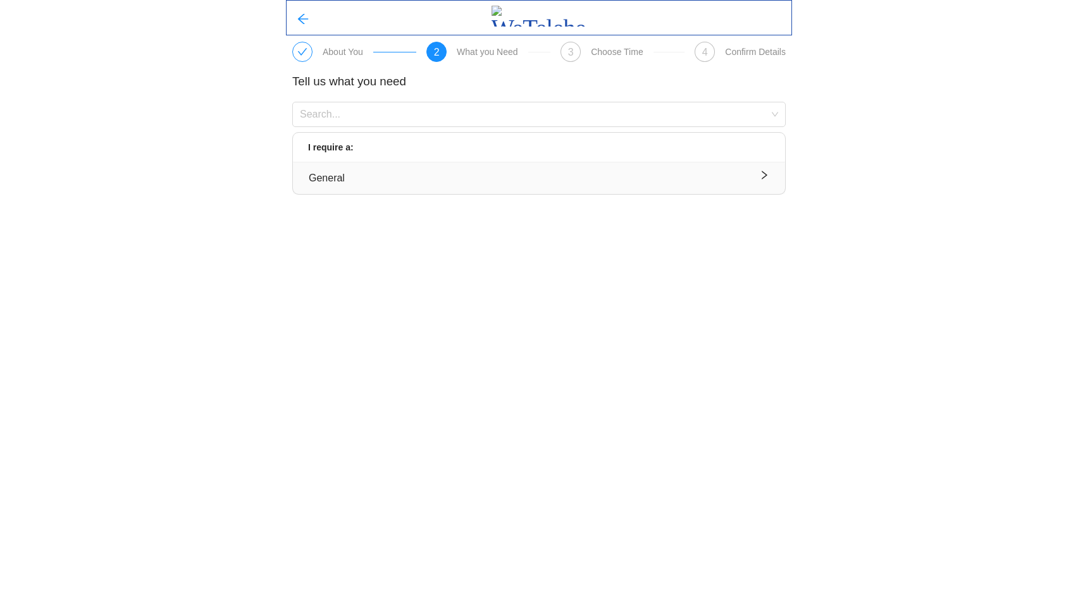
click at [383, 183] on div "General" at bounding box center [539, 178] width 460 height 16
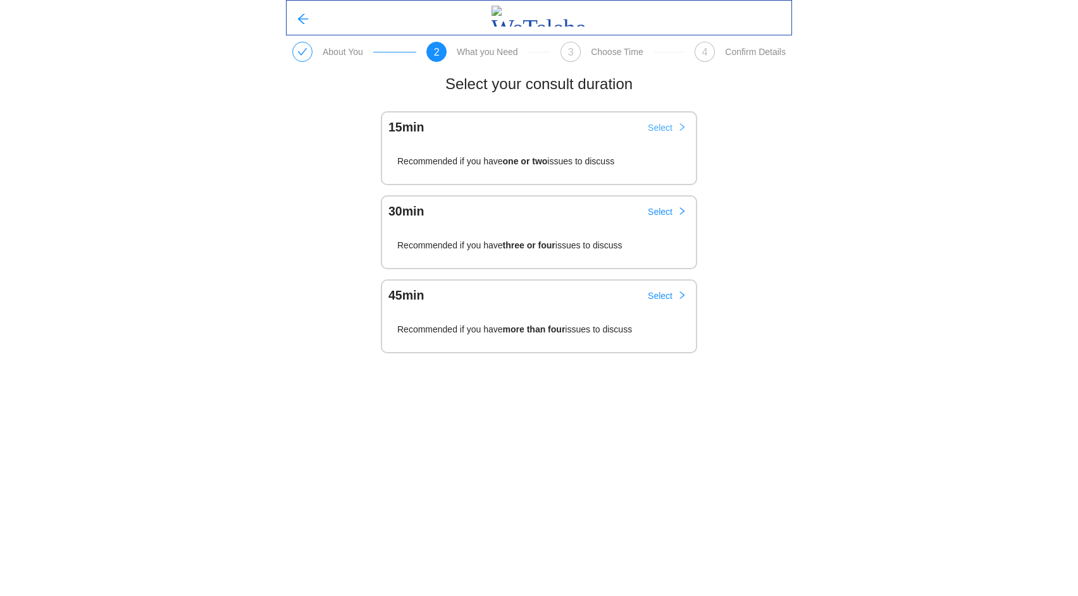
click at [667, 129] on span "Select" at bounding box center [660, 128] width 25 height 14
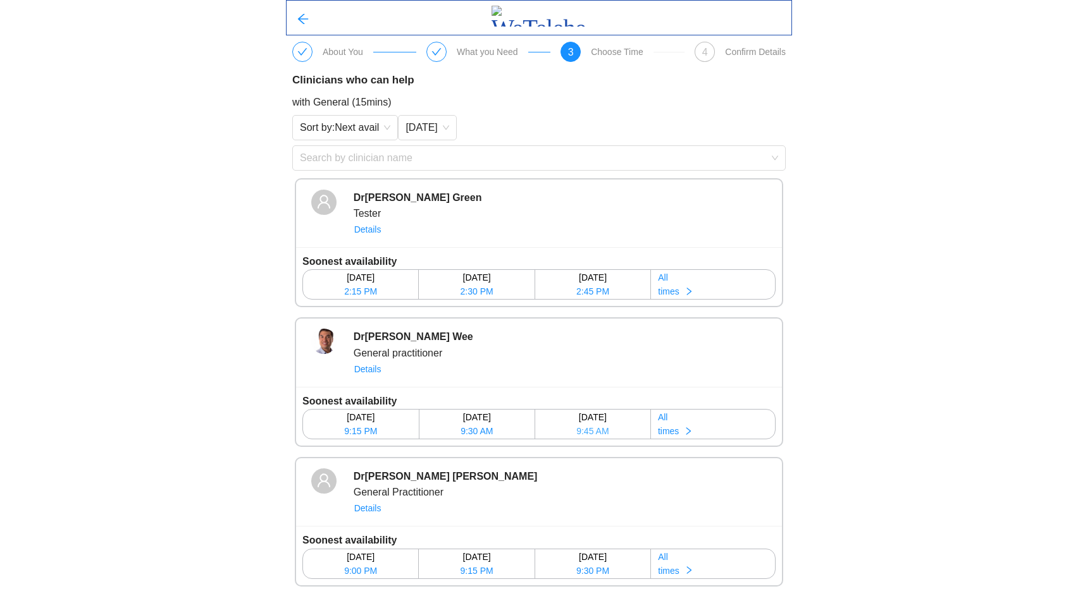
click at [601, 428] on span "9:45 AM" at bounding box center [592, 431] width 32 height 14
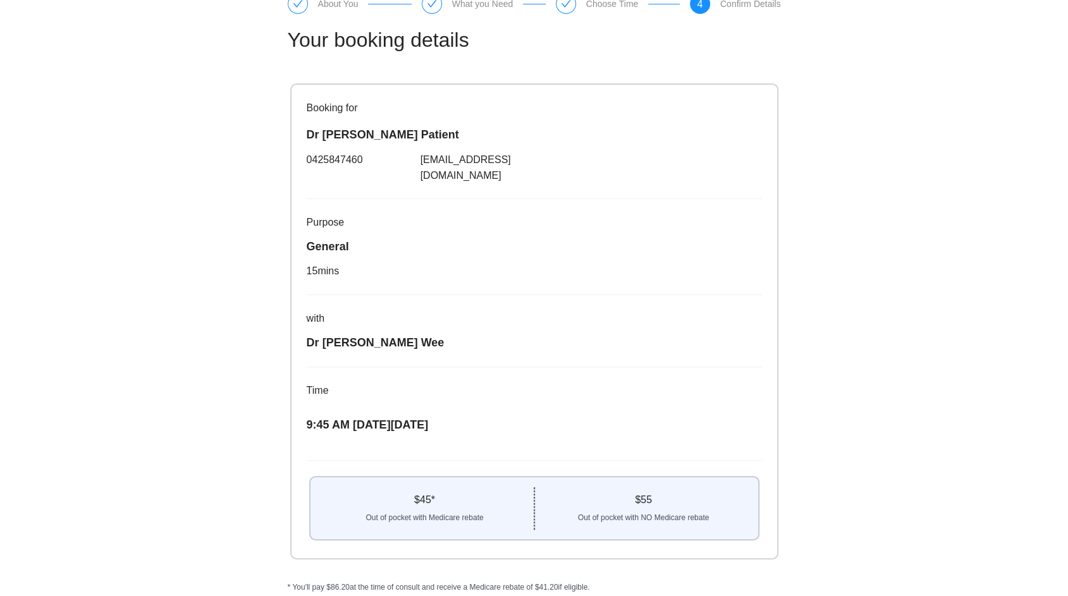
scroll to position [79, 0]
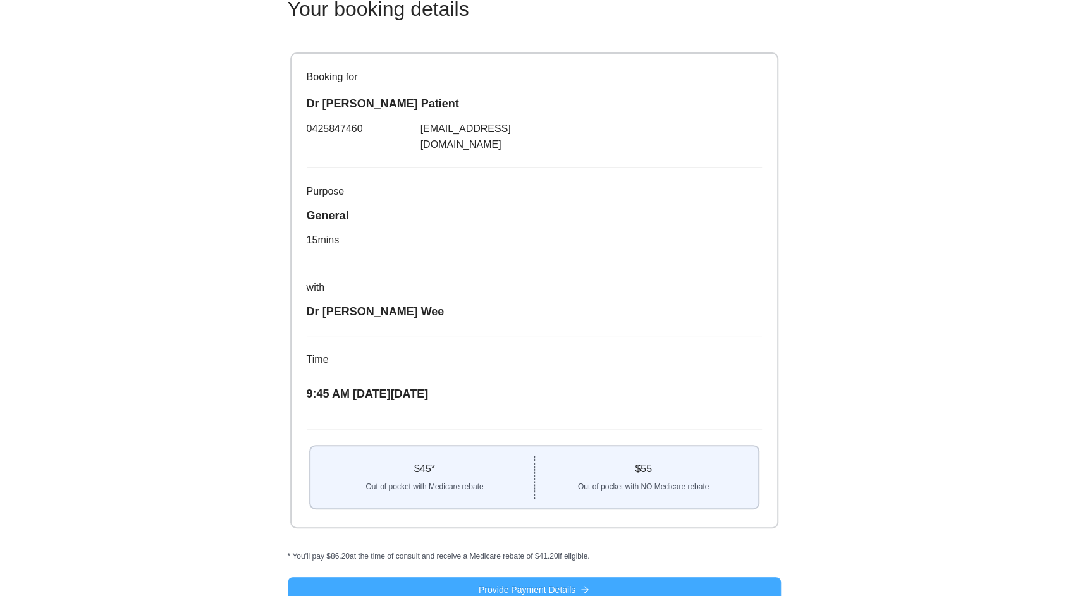
click at [617, 578] on button "Provide Payment Details" at bounding box center [534, 590] width 493 height 25
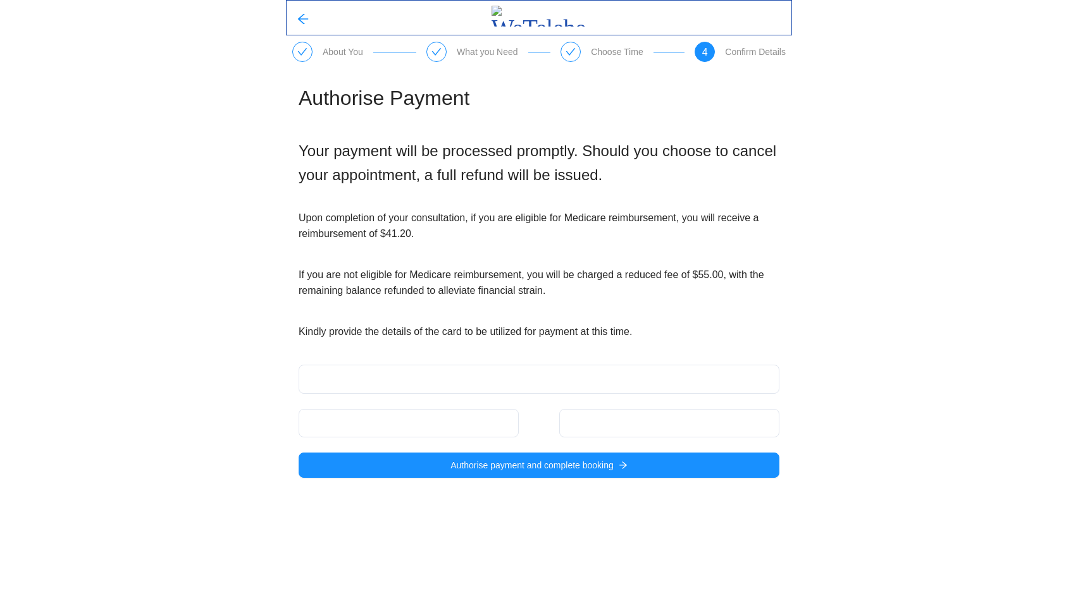
click at [590, 414] on div at bounding box center [669, 423] width 220 height 28
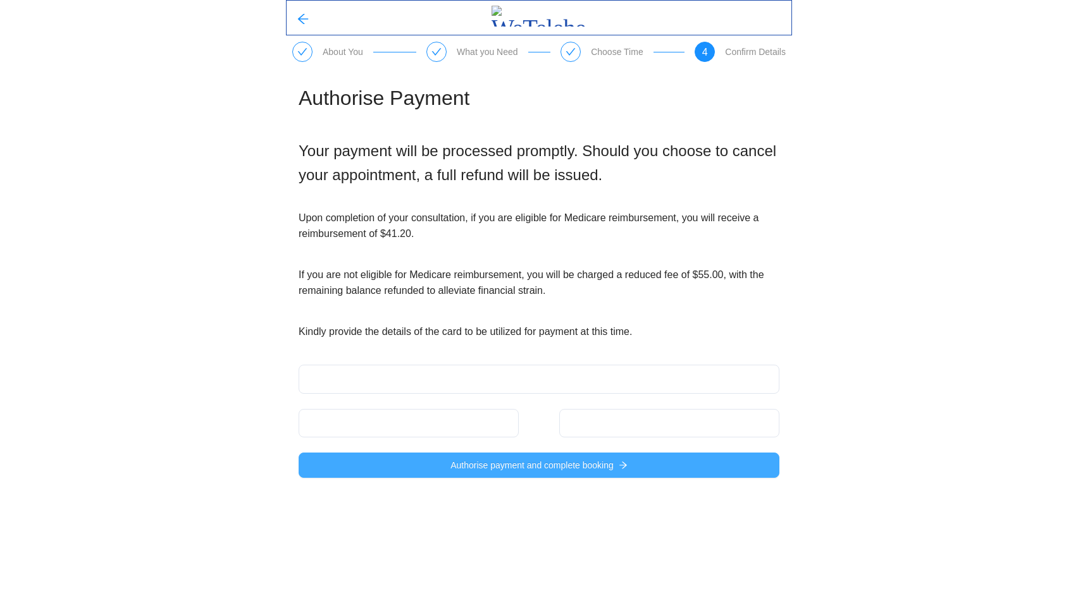
click at [567, 469] on span "Authorise payment and complete booking" at bounding box center [531, 466] width 163 height 14
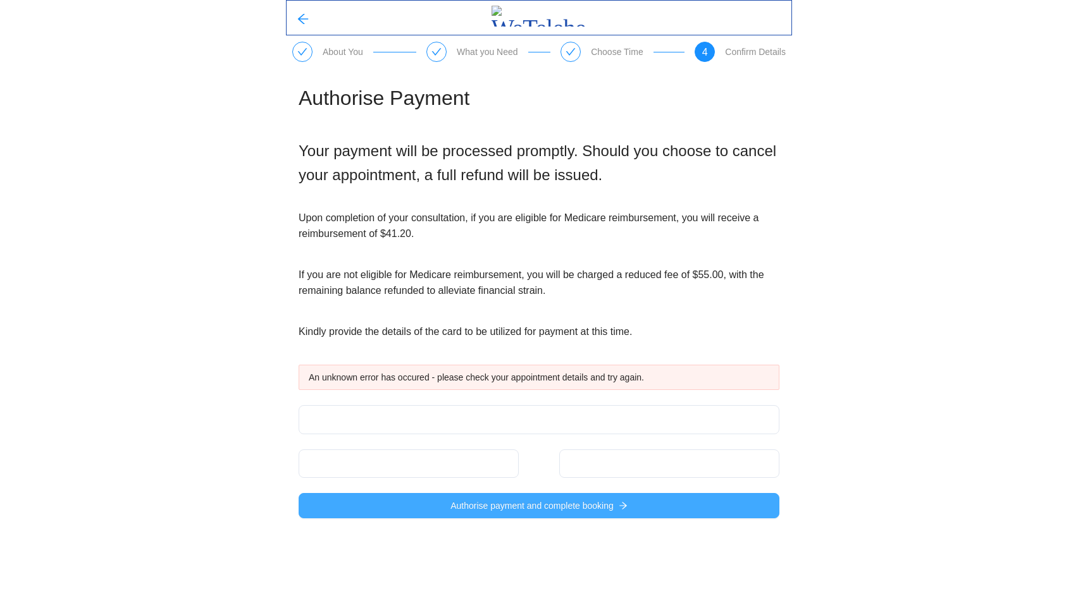
click at [396, 503] on button "Authorise payment and complete booking" at bounding box center [539, 505] width 481 height 25
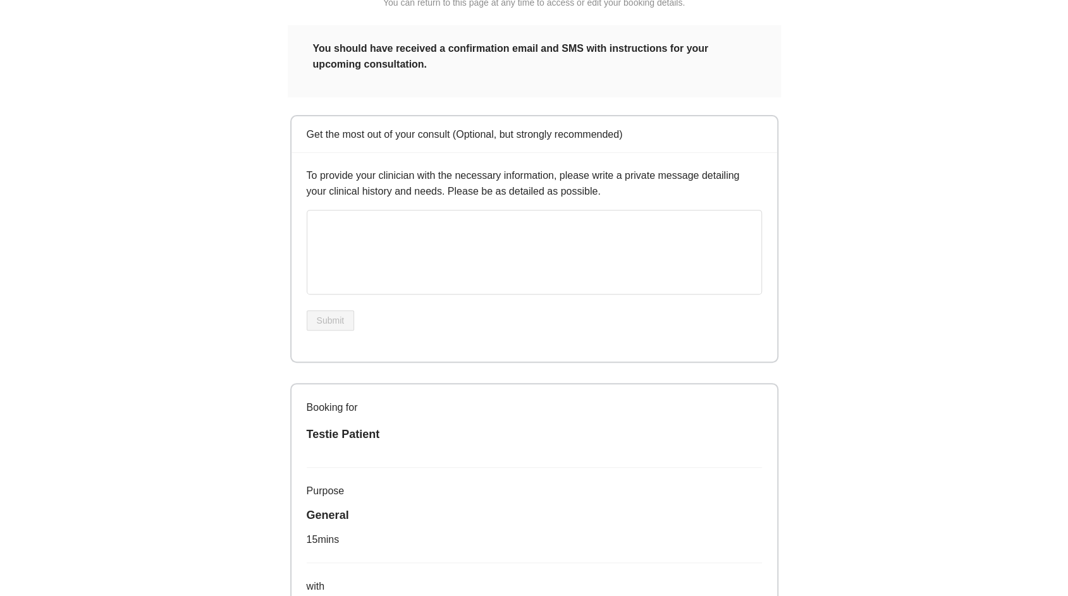
scroll to position [477, 0]
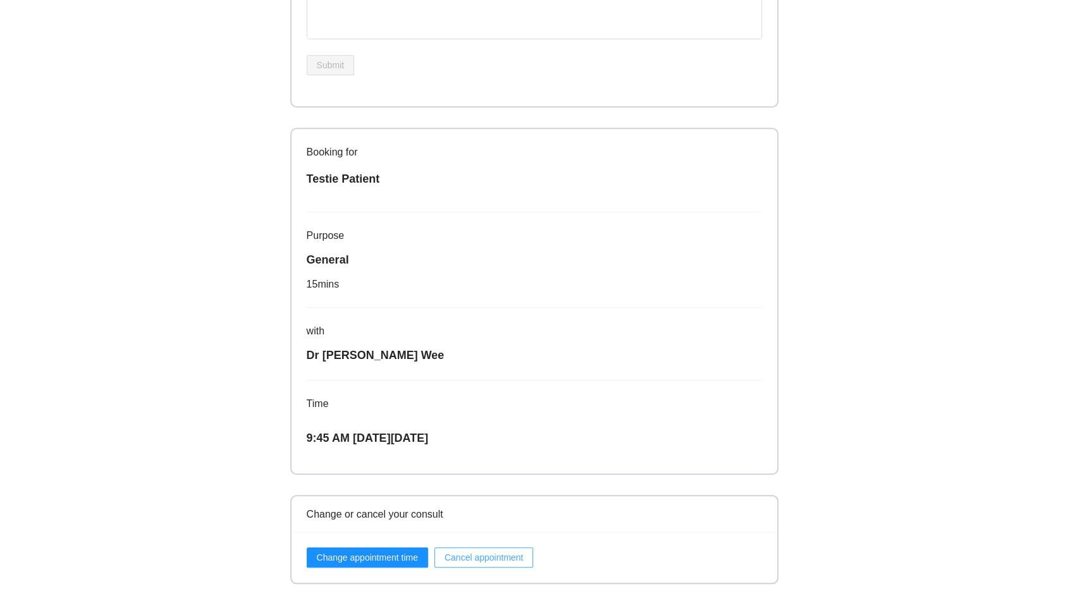
click at [467, 558] on span "Cancel appointment" at bounding box center [484, 558] width 79 height 14
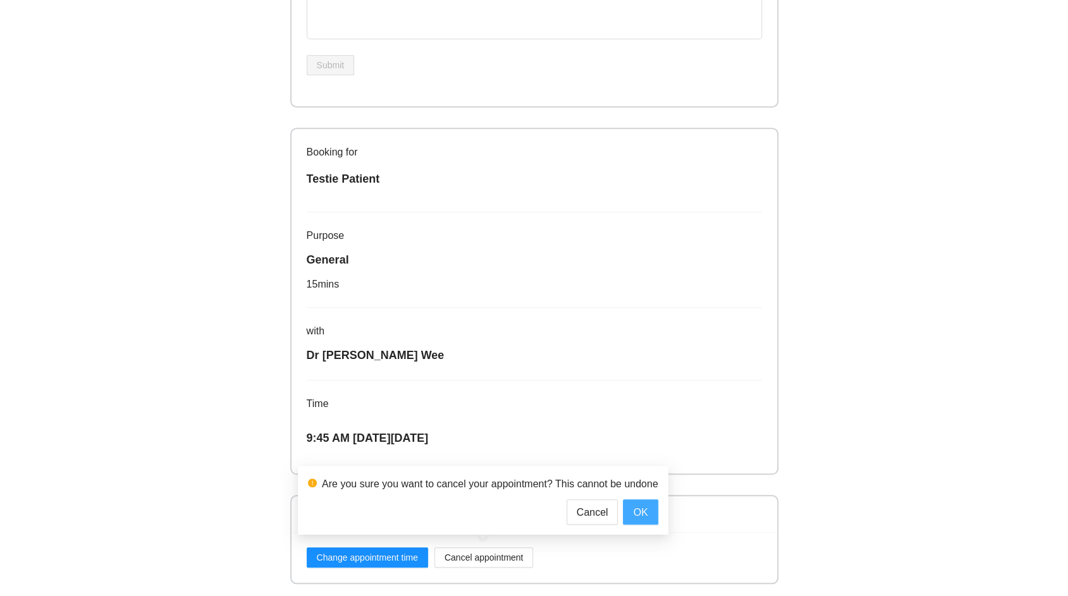
click at [634, 516] on span "OK" at bounding box center [640, 513] width 15 height 16
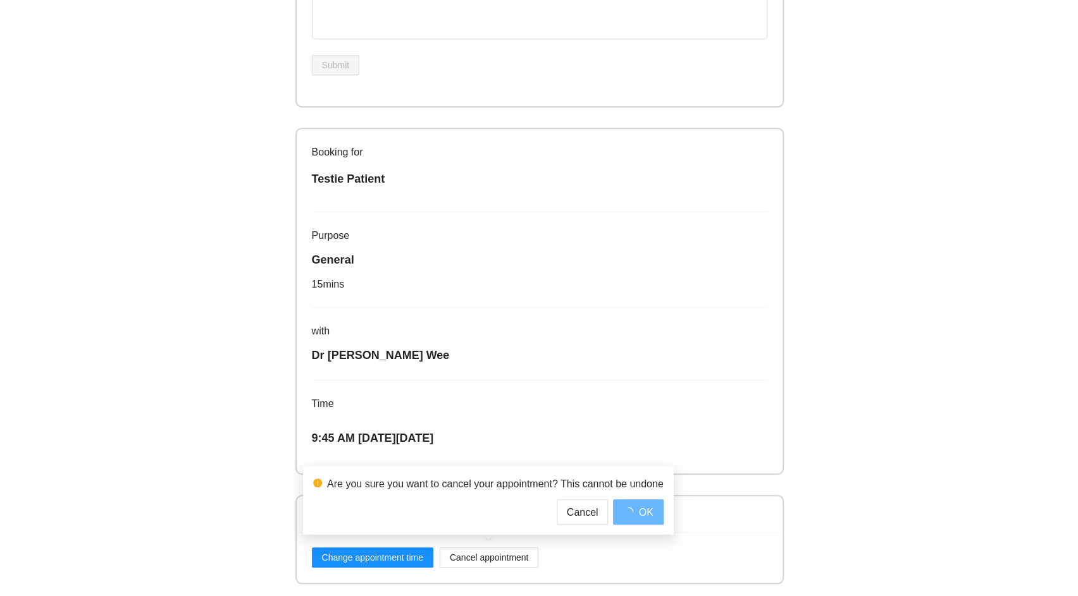
scroll to position [0, 0]
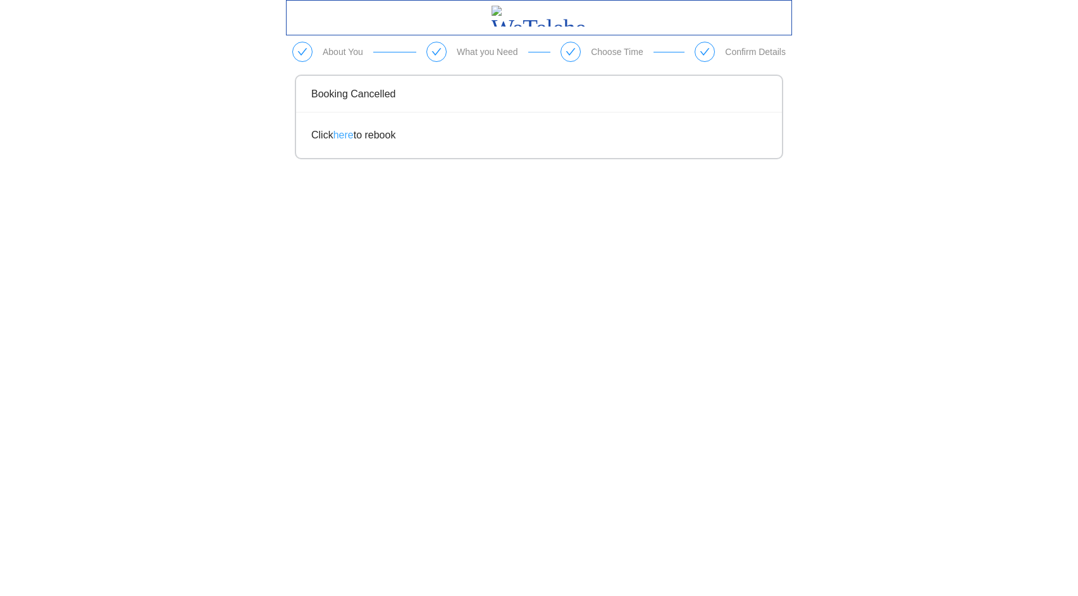
click at [345, 138] on link "here" at bounding box center [343, 135] width 20 height 11
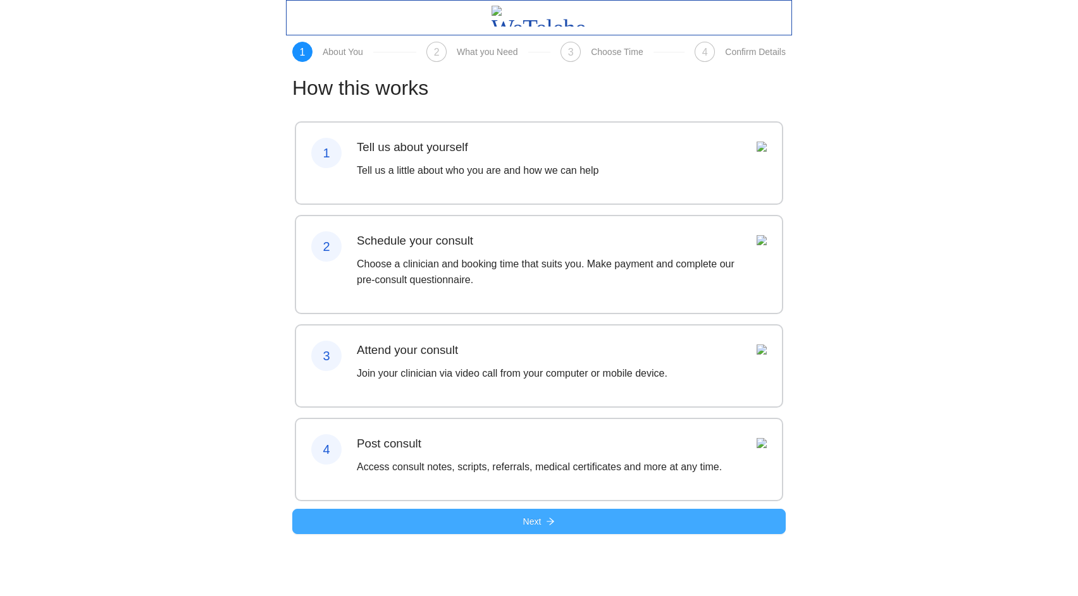
click at [467, 534] on button "Next" at bounding box center [538, 521] width 493 height 25
click at [464, 534] on button "Next" at bounding box center [538, 521] width 493 height 25
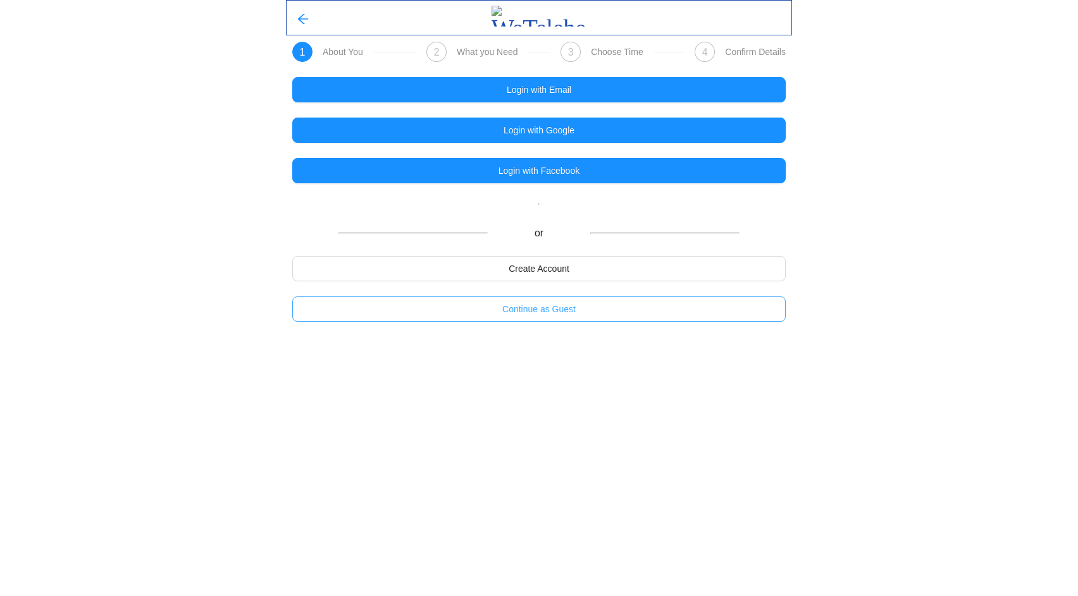
click at [502, 312] on button "Continue as Guest" at bounding box center [538, 309] width 493 height 25
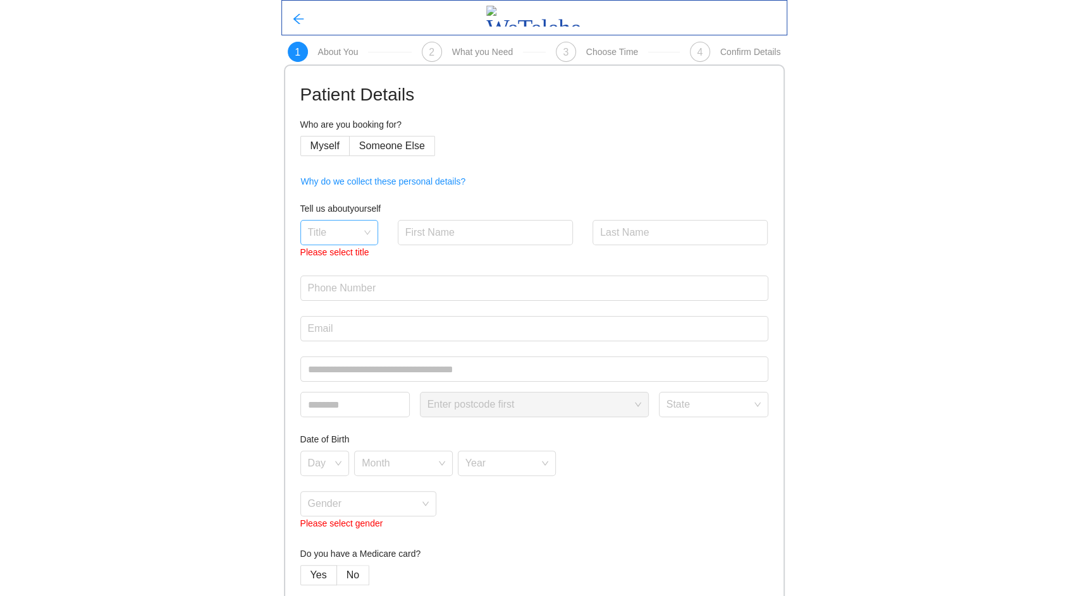
click at [361, 226] on input "search" at bounding box center [335, 230] width 54 height 19
click at [335, 361] on div "Dr" at bounding box center [338, 362] width 63 height 14
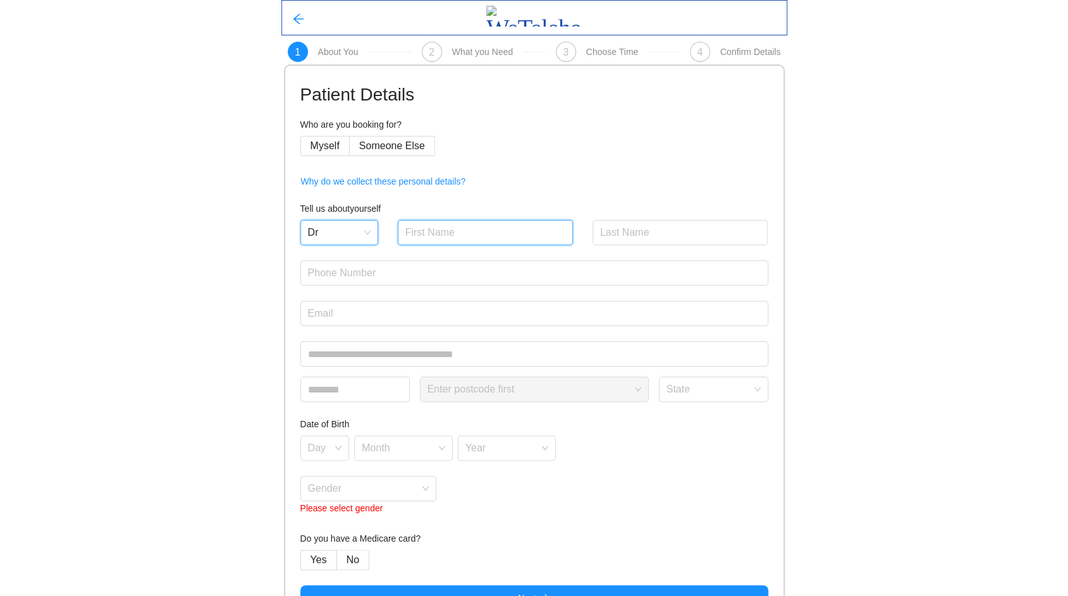
click at [431, 229] on input "text" at bounding box center [486, 232] width 176 height 25
type input "Testie2"
type input "Patient"
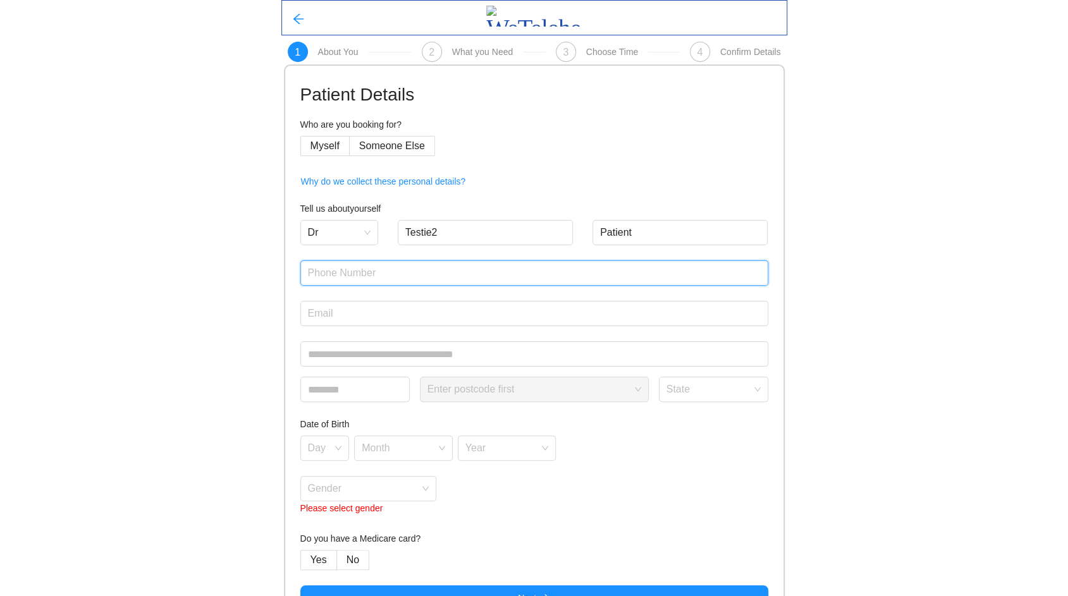
click at [450, 272] on input "text" at bounding box center [534, 273] width 468 height 25
type input "0425847460"
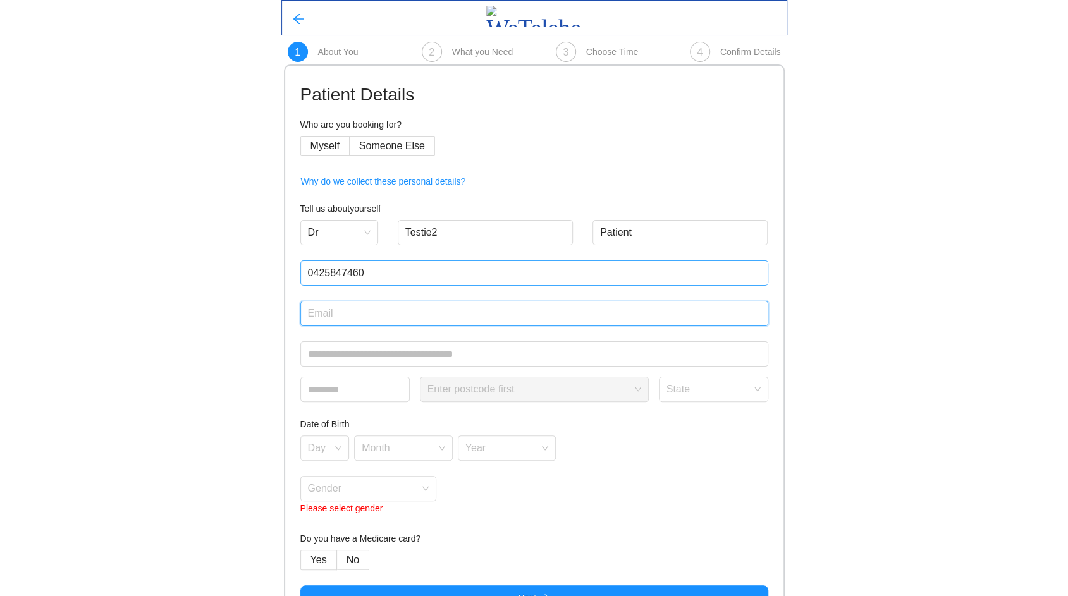
type input "[EMAIL_ADDRESS][DOMAIN_NAME]"
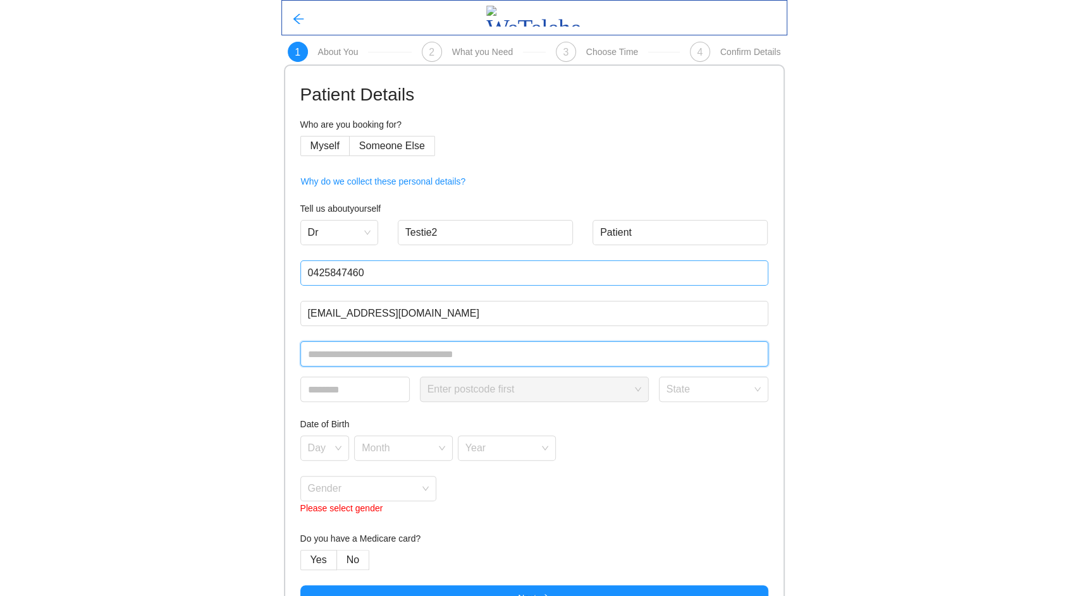
type input "**********"
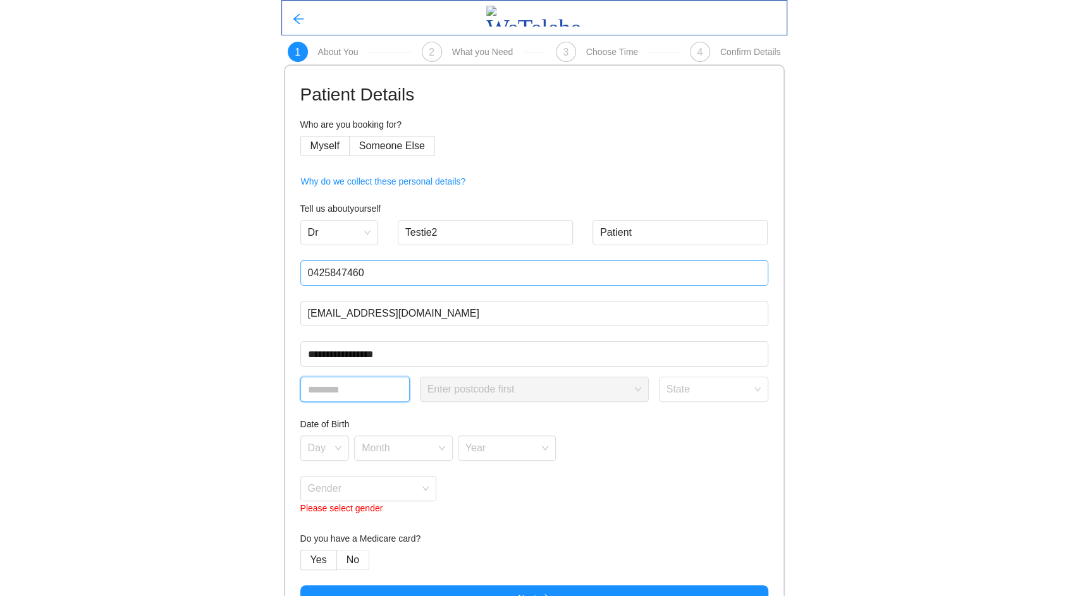
type input "****"
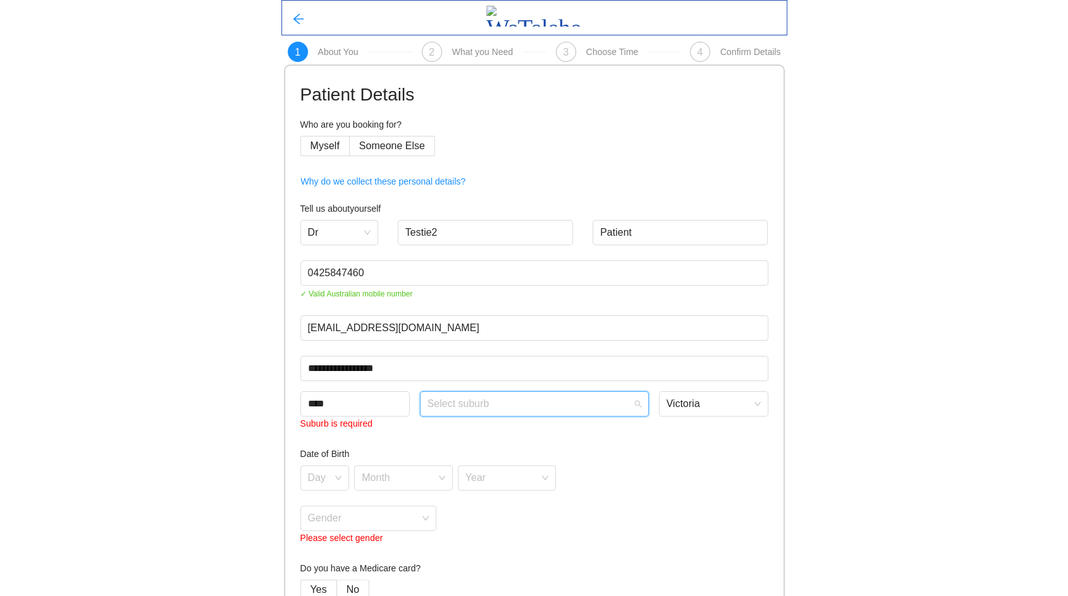
click at [473, 411] on input "search" at bounding box center [530, 401] width 205 height 19
click at [454, 453] on div "Essendon" at bounding box center [534, 452] width 214 height 14
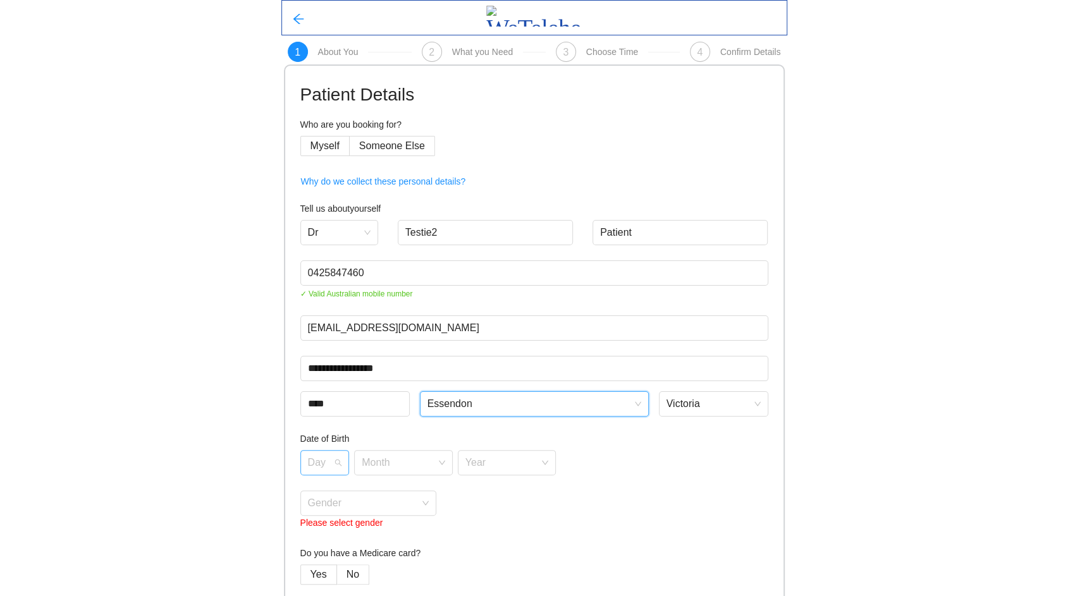
click at [328, 466] on input "search" at bounding box center [320, 460] width 25 height 19
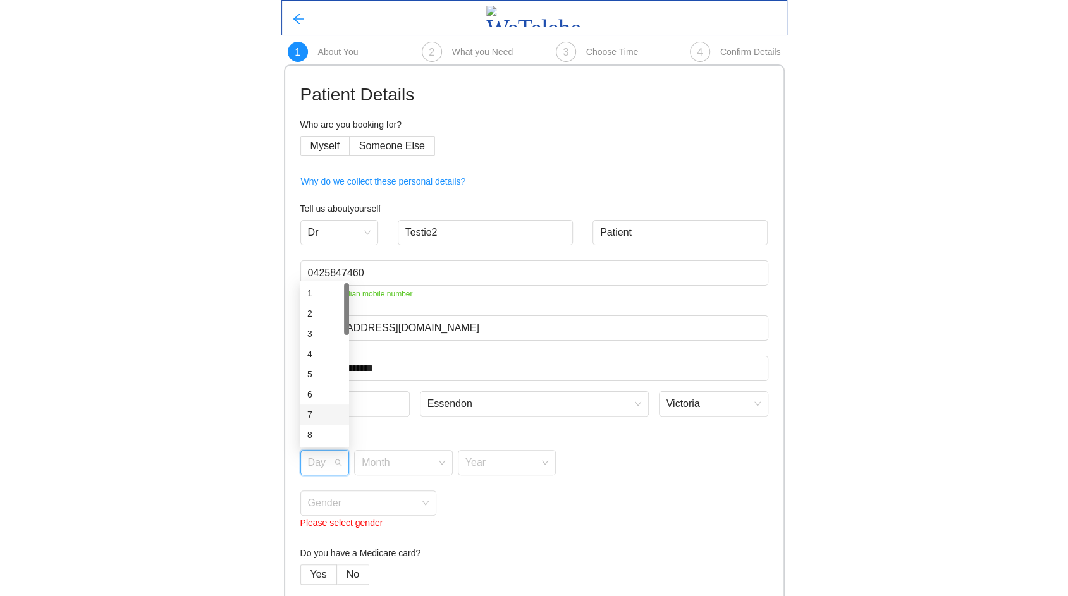
click at [318, 414] on div "7" at bounding box center [324, 415] width 34 height 14
click at [395, 455] on input "search" at bounding box center [399, 460] width 75 height 19
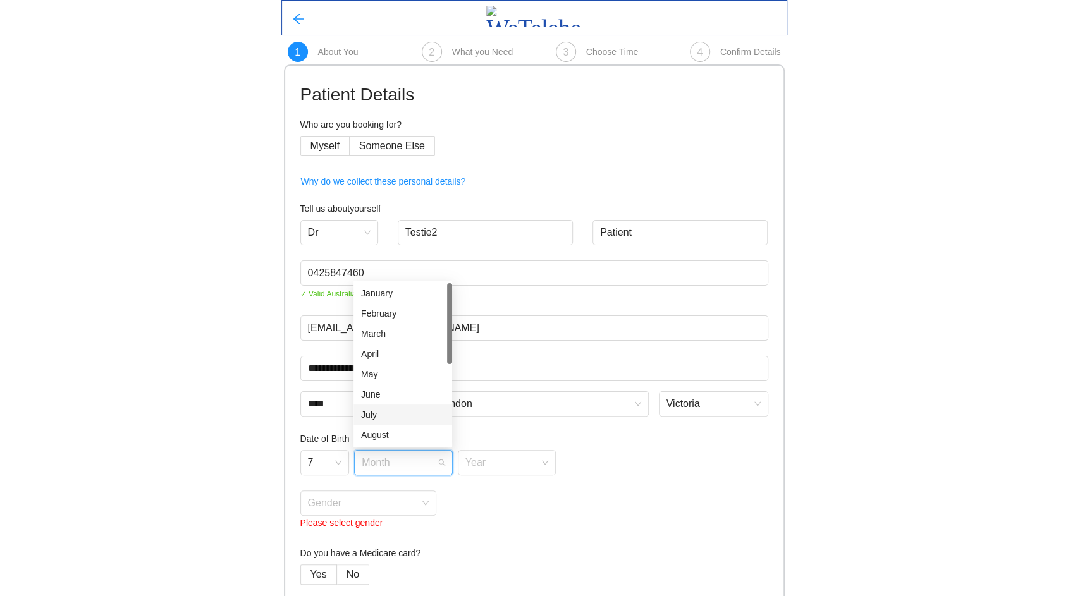
click at [392, 405] on div "July" at bounding box center [403, 415] width 99 height 20
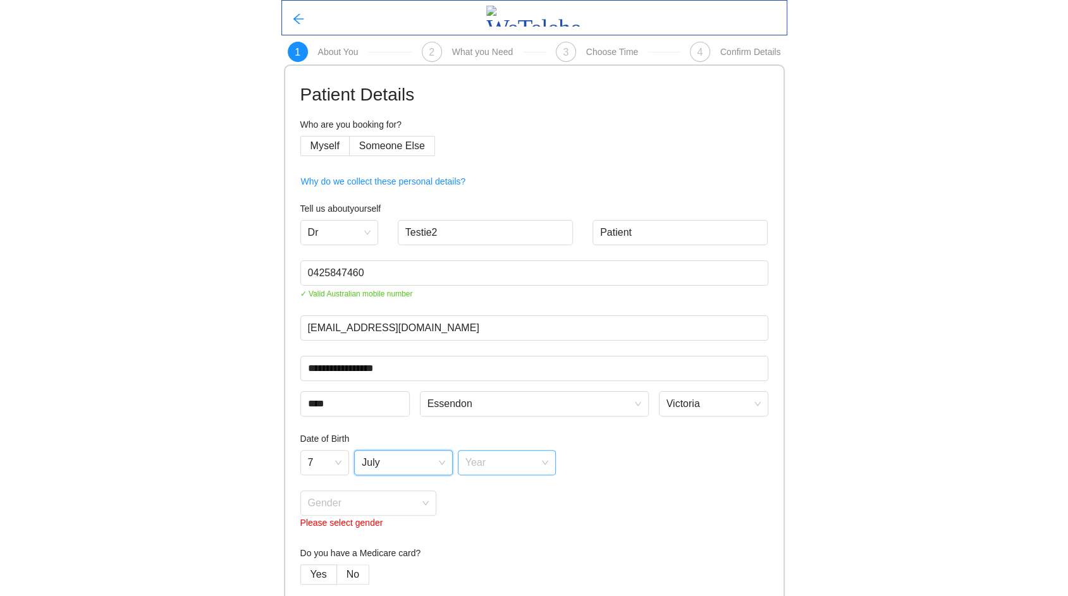
click at [503, 463] on input "search" at bounding box center [503, 460] width 75 height 19
click at [475, 374] on div "1905" at bounding box center [506, 375] width 83 height 14
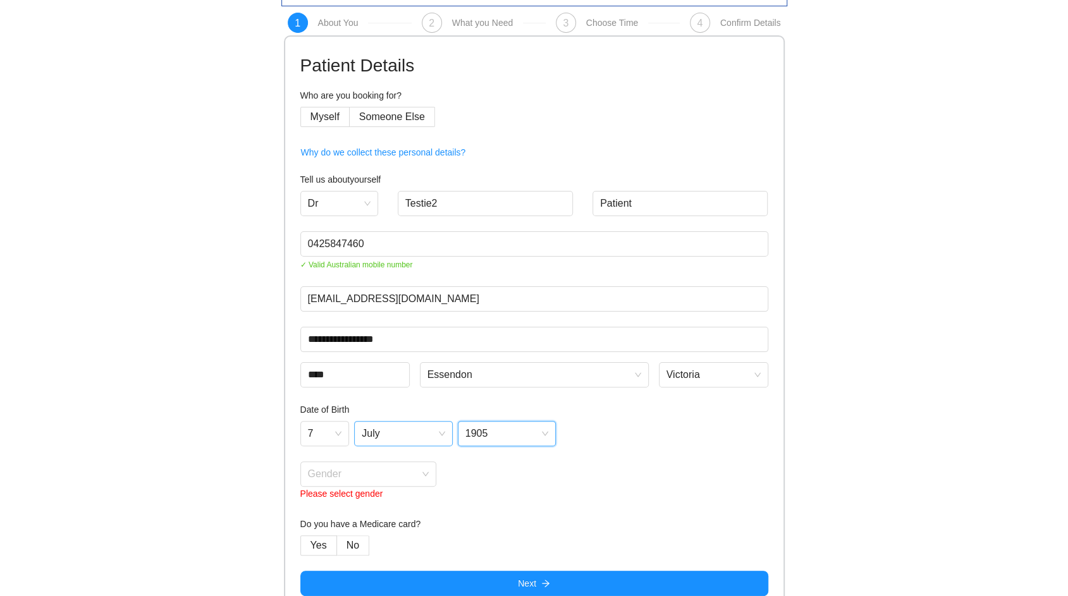
scroll to position [46, 0]
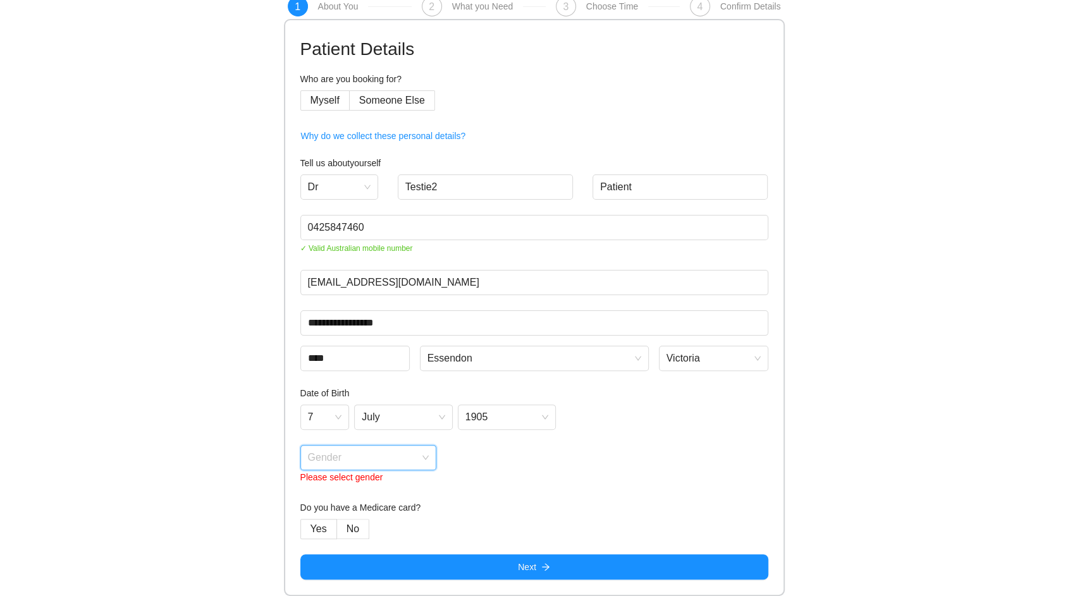
click at [375, 457] on input "search" at bounding box center [364, 455] width 113 height 19
click at [345, 504] on div "[DEMOGRAPHIC_DATA]" at bounding box center [367, 506] width 121 height 14
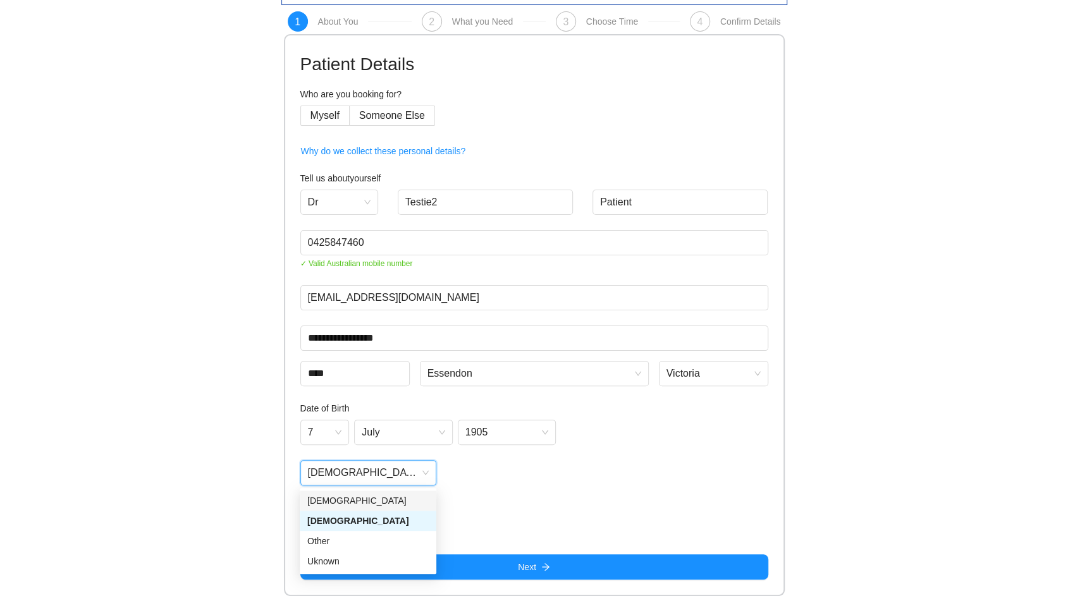
scroll to position [30, 0]
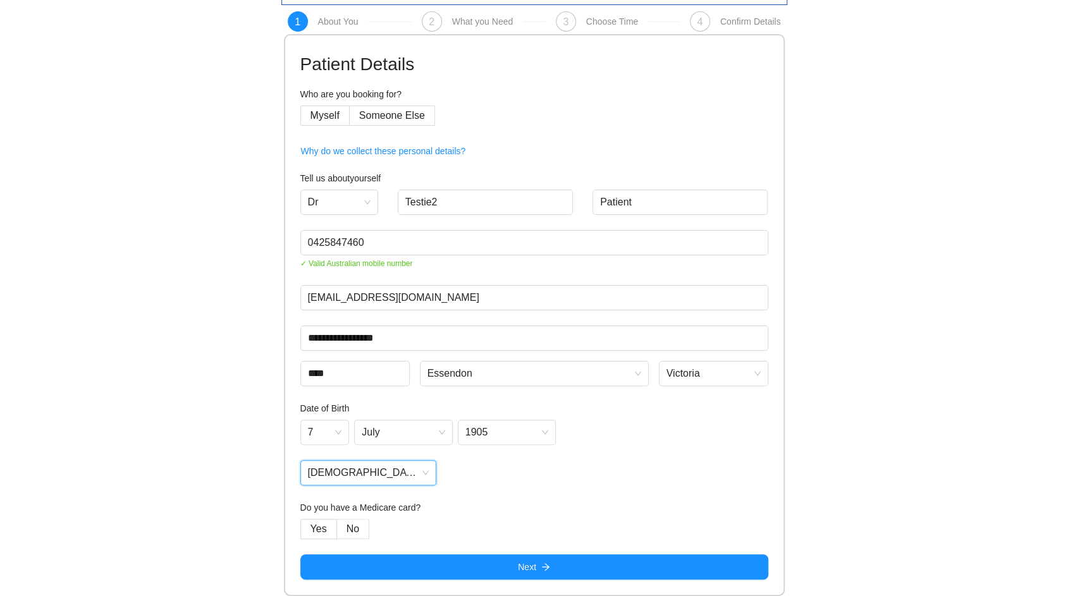
click at [560, 505] on h4 "Do you have a Medicare card?" at bounding box center [534, 508] width 468 height 14
click at [340, 529] on label "No" at bounding box center [353, 529] width 32 height 20
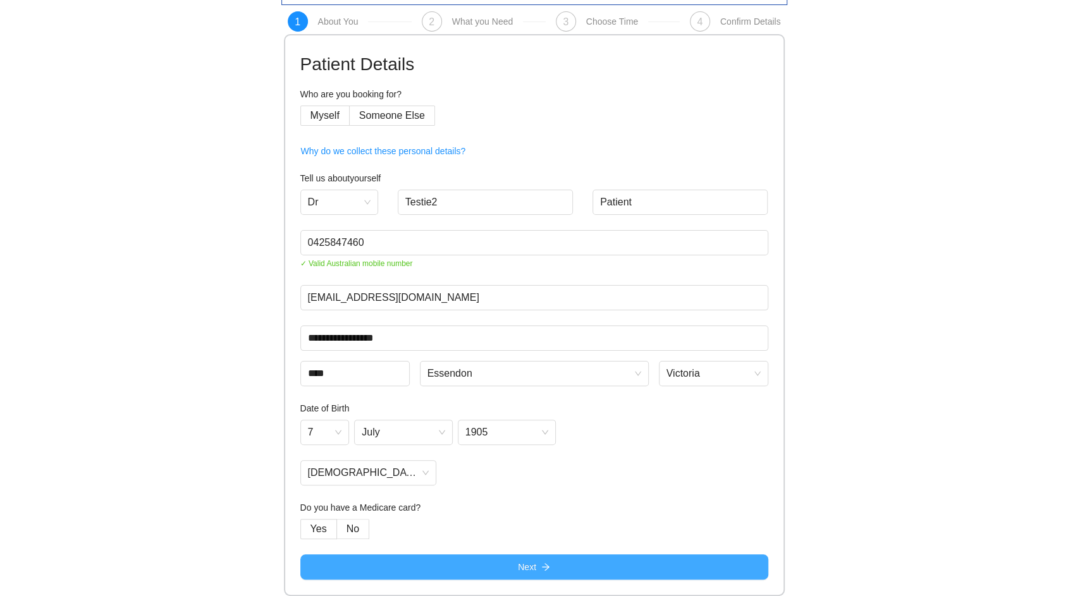
click at [466, 560] on button "Next" at bounding box center [534, 567] width 468 height 25
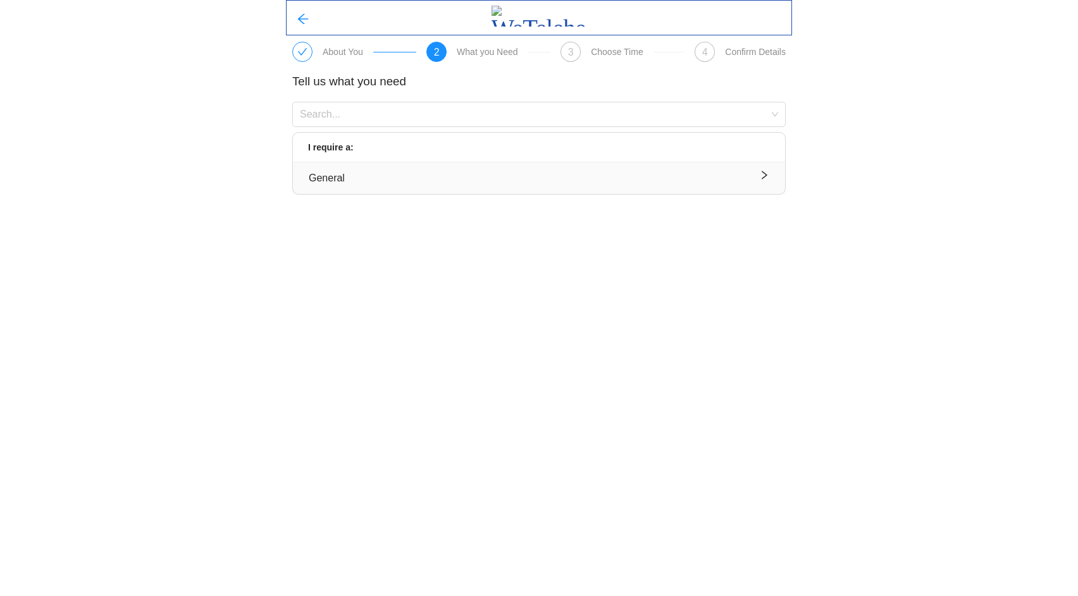
click at [451, 180] on div "General" at bounding box center [539, 178] width 460 height 16
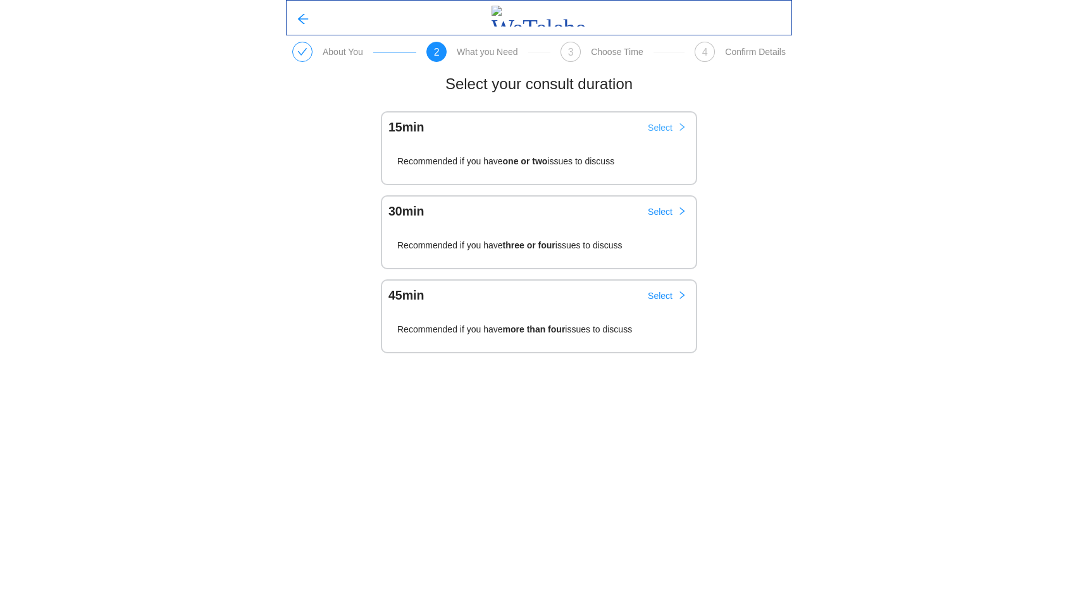
click at [662, 127] on span "Select" at bounding box center [660, 128] width 25 height 14
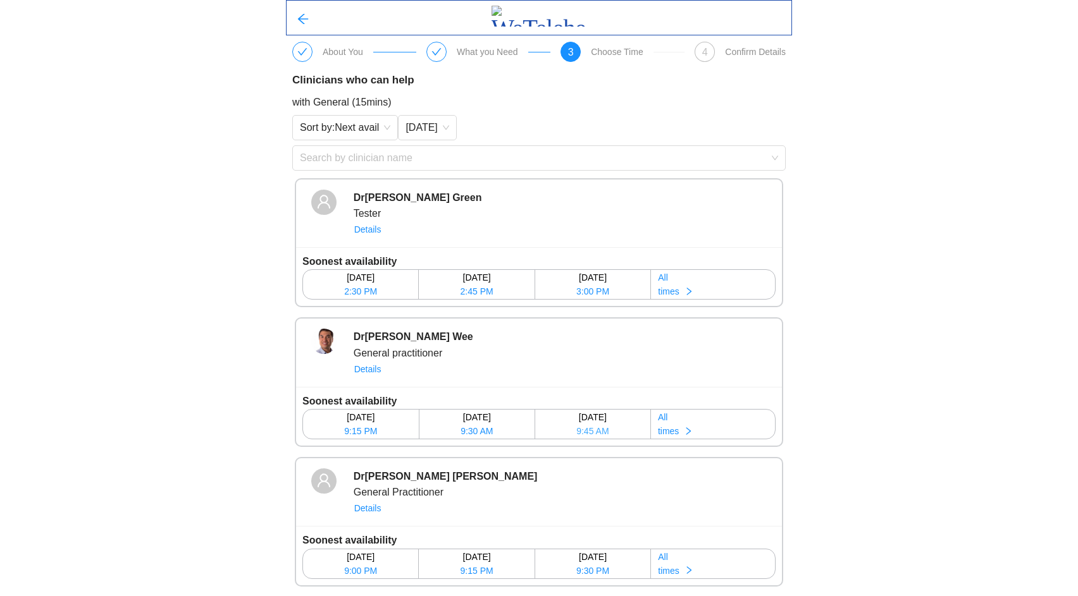
click at [593, 431] on span "9:45 AM" at bounding box center [592, 431] width 32 height 14
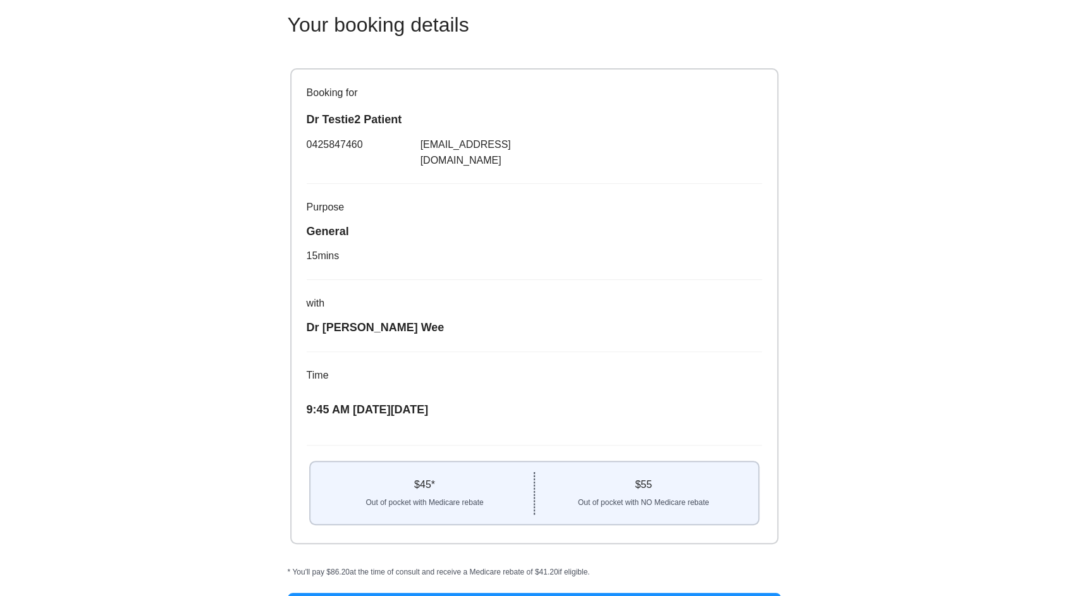
scroll to position [79, 0]
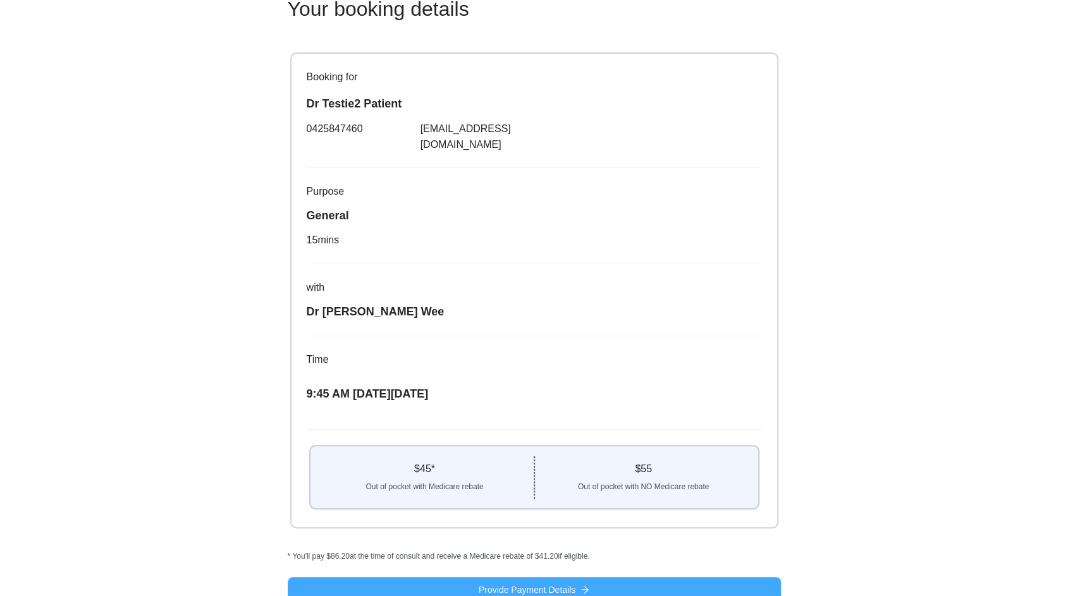
click at [681, 578] on button "Provide Payment Details" at bounding box center [534, 590] width 493 height 25
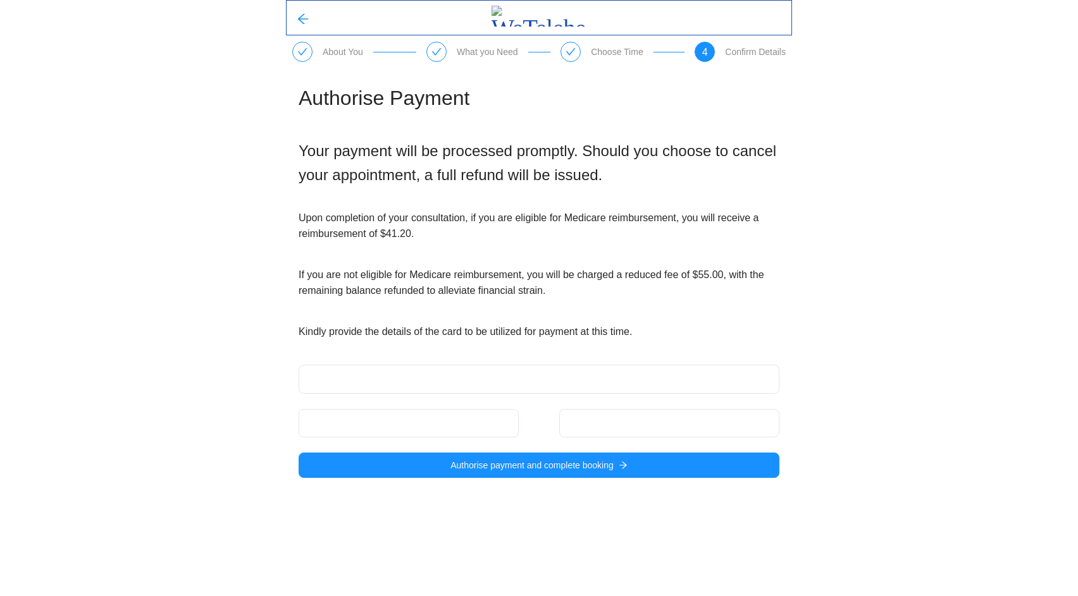
click at [334, 414] on div at bounding box center [409, 423] width 220 height 28
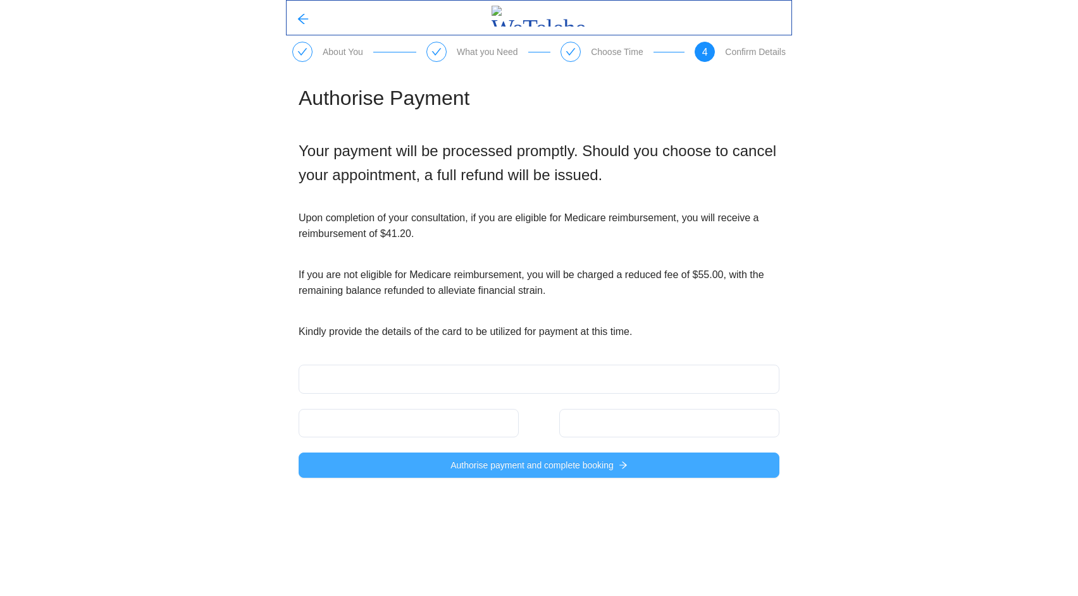
click at [572, 466] on span "Authorise payment and complete booking" at bounding box center [531, 466] width 163 height 14
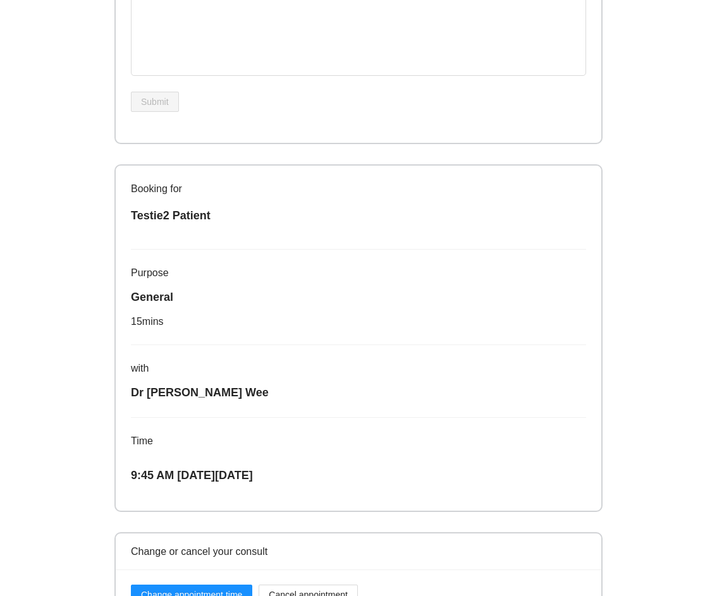
scroll to position [477, 0]
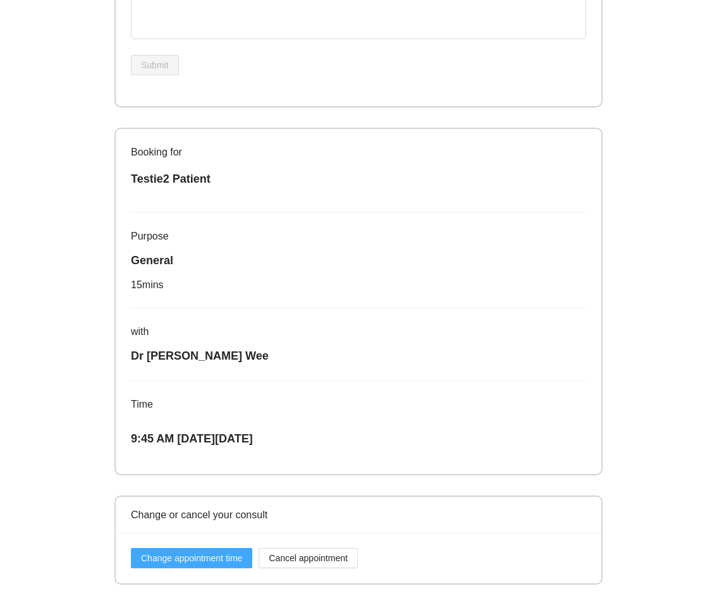
click at [211, 562] on span "Change appointment time" at bounding box center [191, 559] width 101 height 14
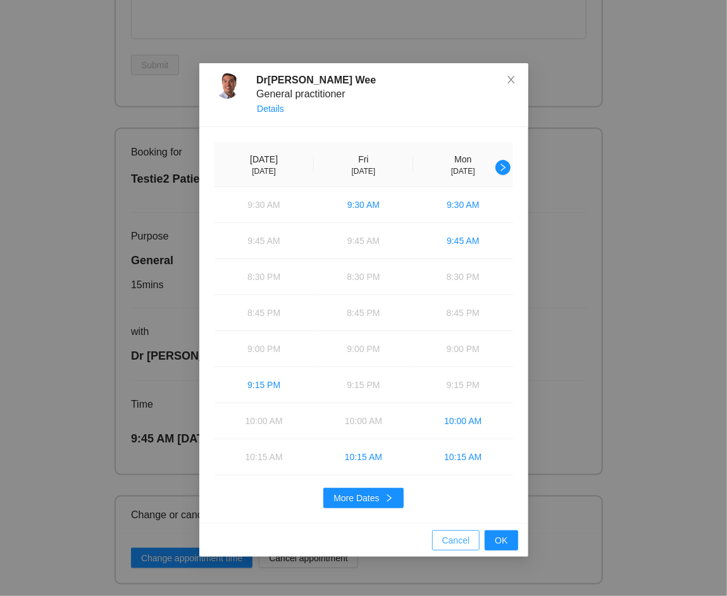
click at [453, 534] on span "Cancel" at bounding box center [456, 541] width 28 height 14
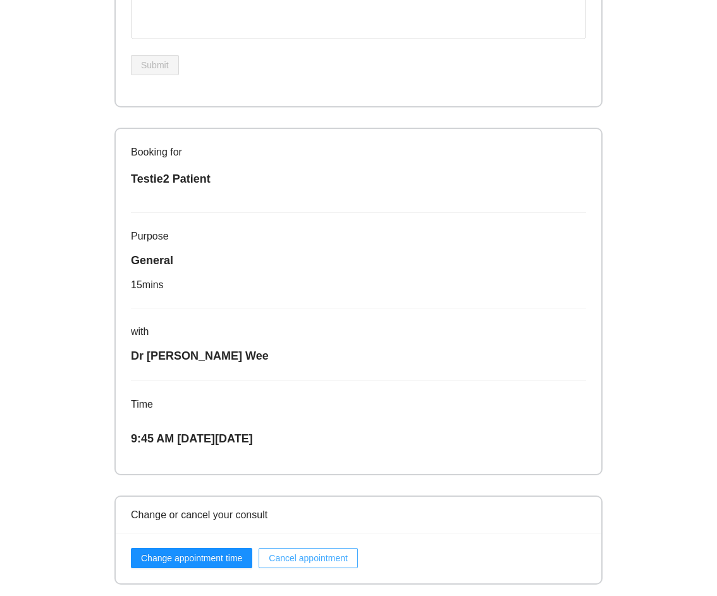
click at [285, 562] on span "Cancel appointment" at bounding box center [308, 559] width 79 height 14
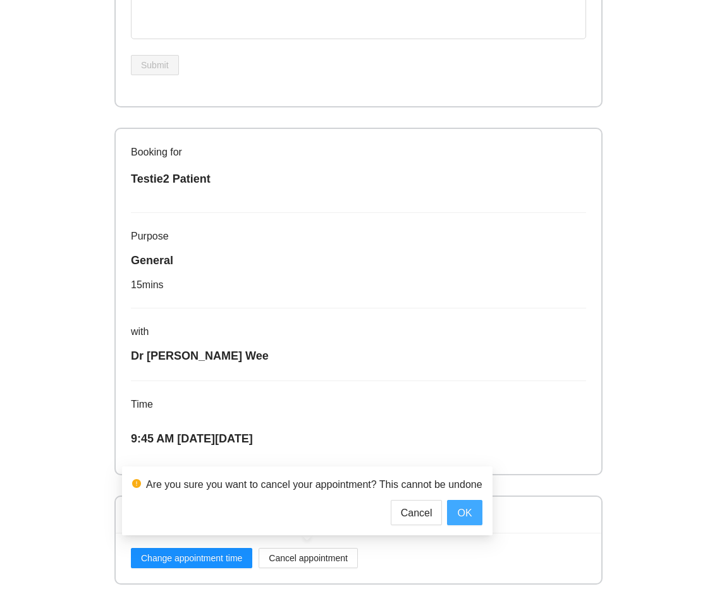
click at [472, 515] on span "OK" at bounding box center [464, 513] width 15 height 16
